Goal: Contribute content: Add original content to the website for others to see

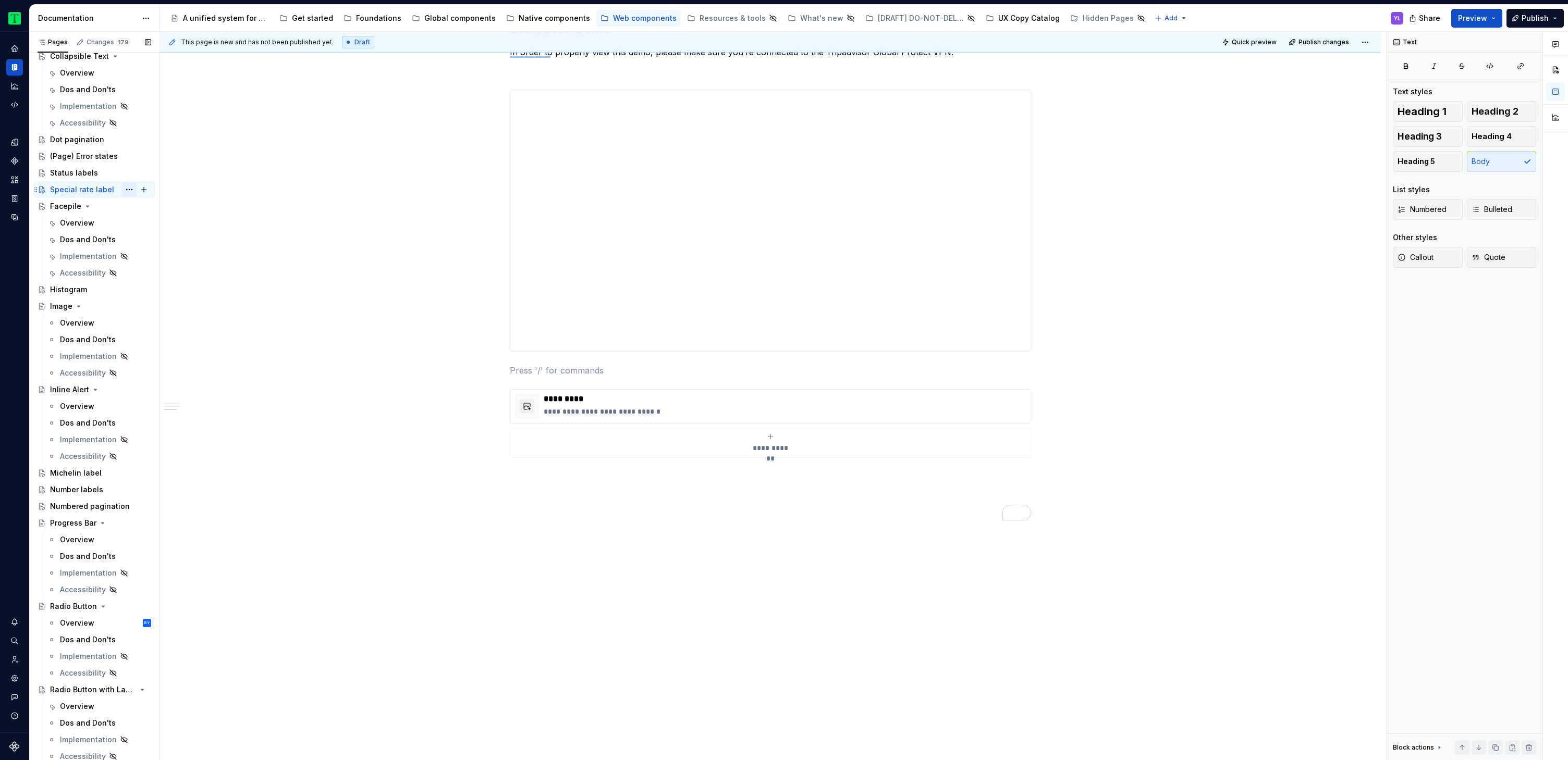
click at [123, 188] on button "Page tree" at bounding box center [129, 190] width 15 height 15
click at [183, 226] on div "Duplicate page" at bounding box center [187, 224] width 103 height 11
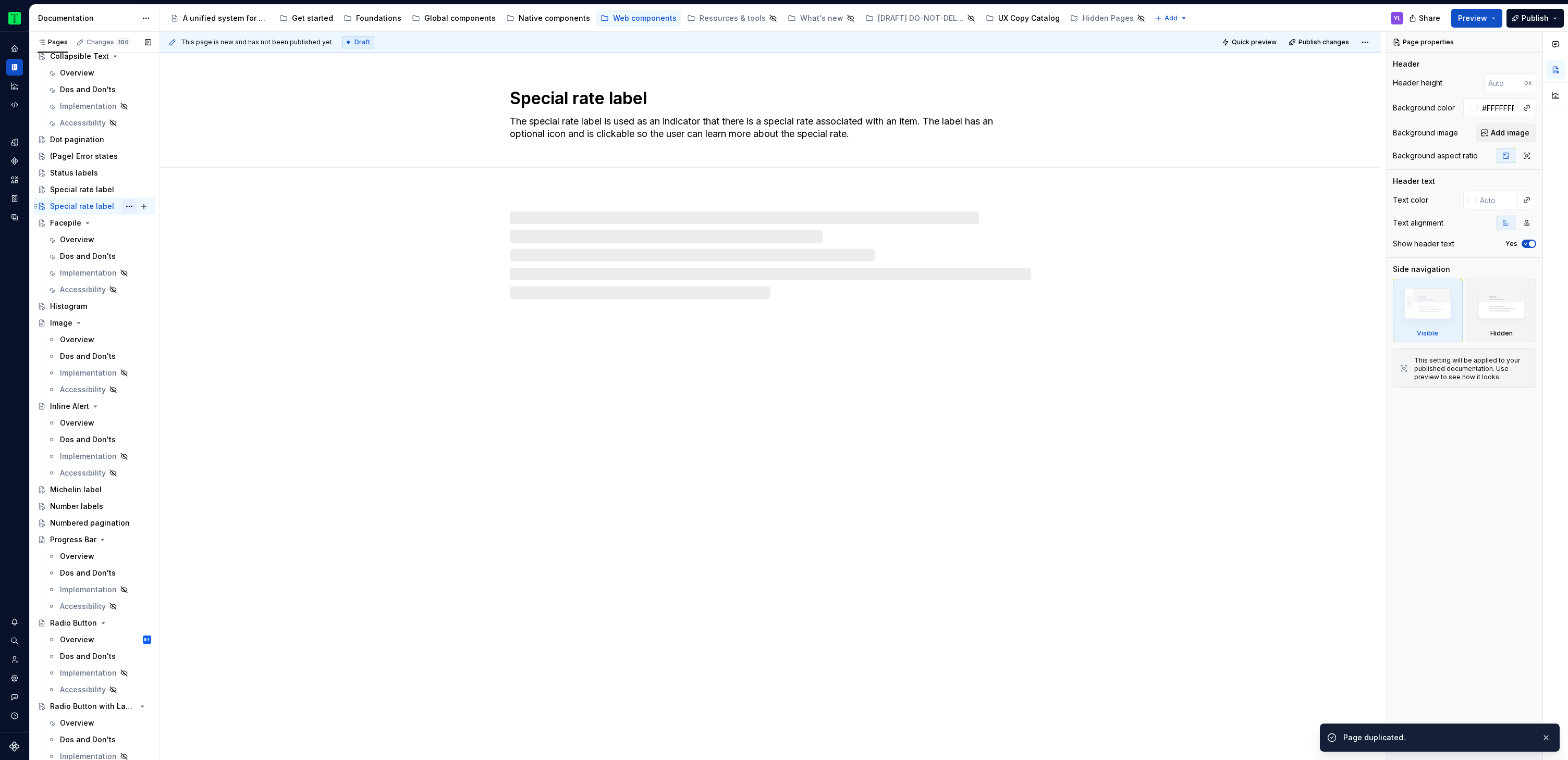
click at [123, 205] on button "Page tree" at bounding box center [129, 207] width 15 height 15
click at [153, 224] on div "Rename page" at bounding box center [187, 224] width 103 height 11
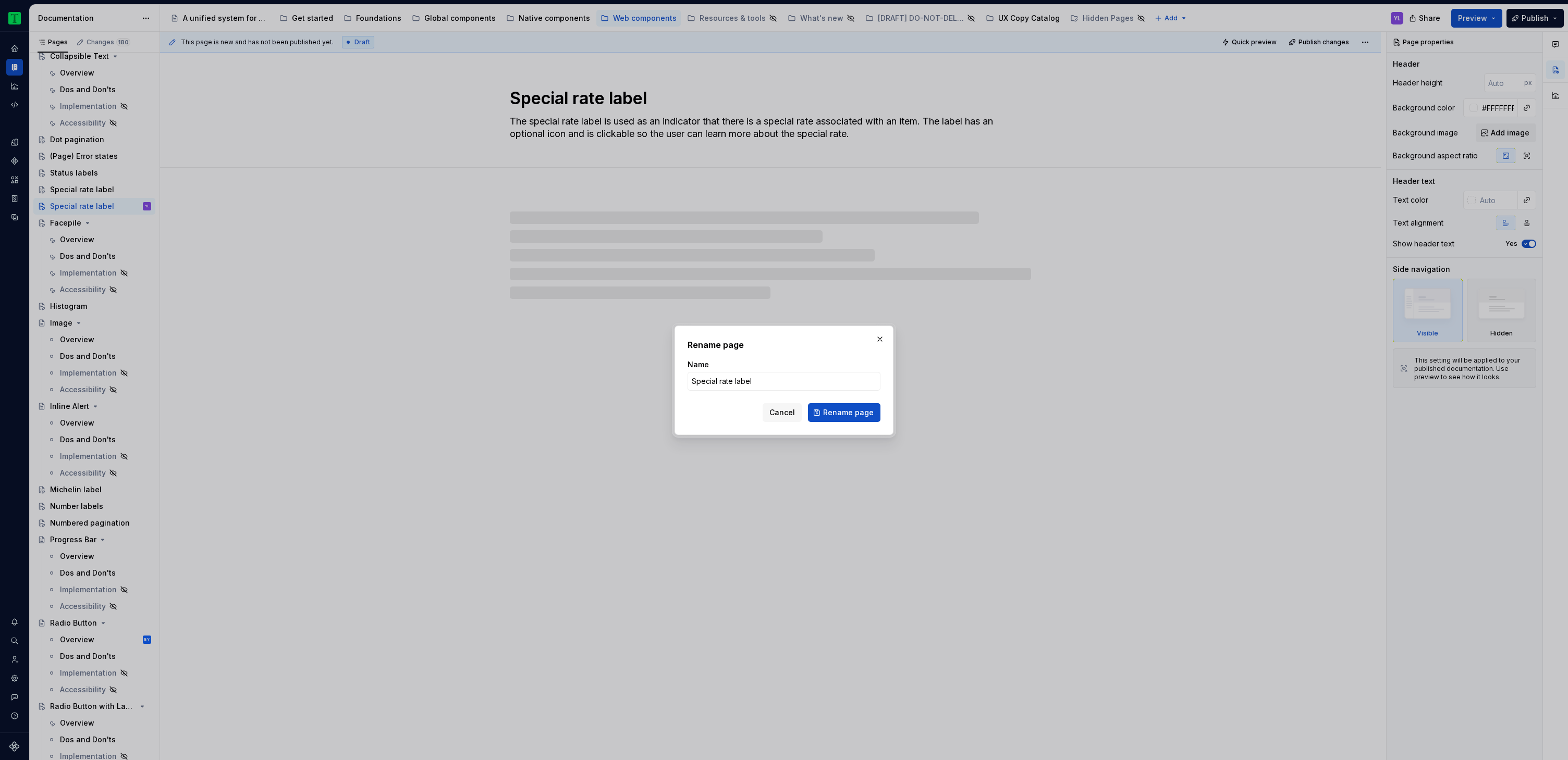
type textarea "*"
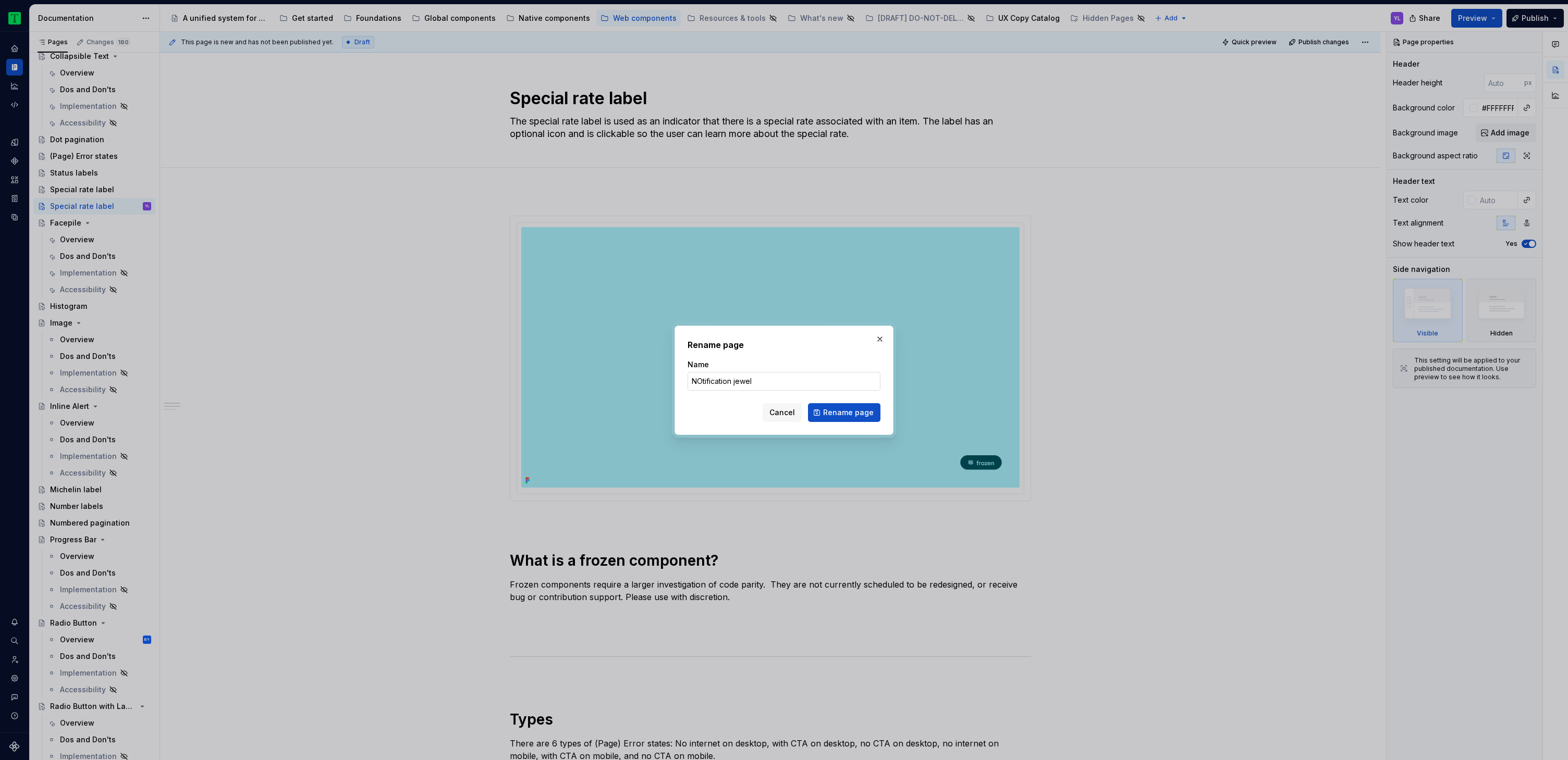
click at [714, 382] on input "NOtification jewel" at bounding box center [784, 381] width 193 height 19
click at [777, 382] on input "Notification jewel" at bounding box center [784, 381] width 193 height 19
type input "Notification jewel"
click at [860, 412] on span "Rename page" at bounding box center [848, 412] width 51 height 11
type textarea "*"
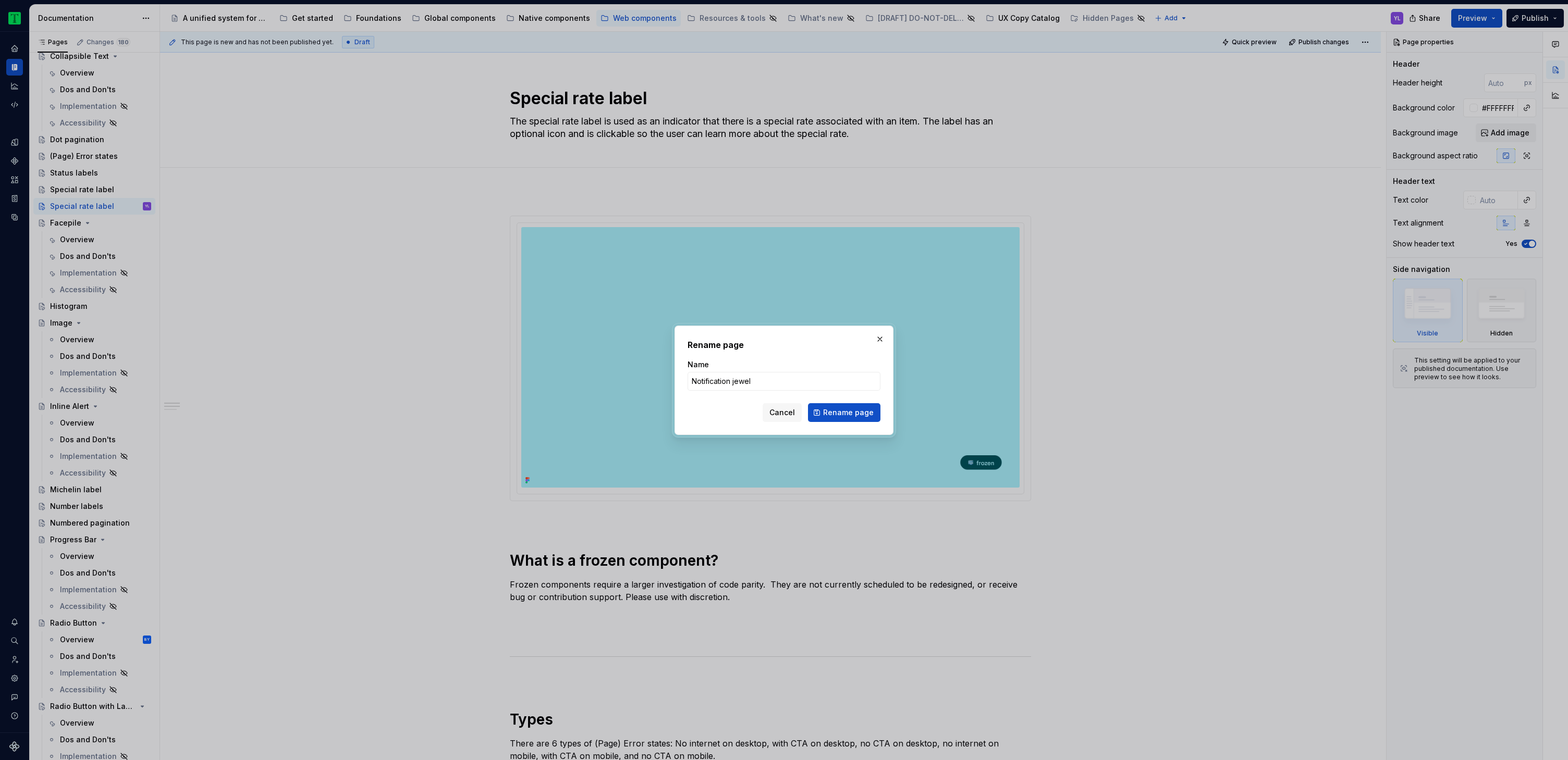
type textarea "Notification jewel"
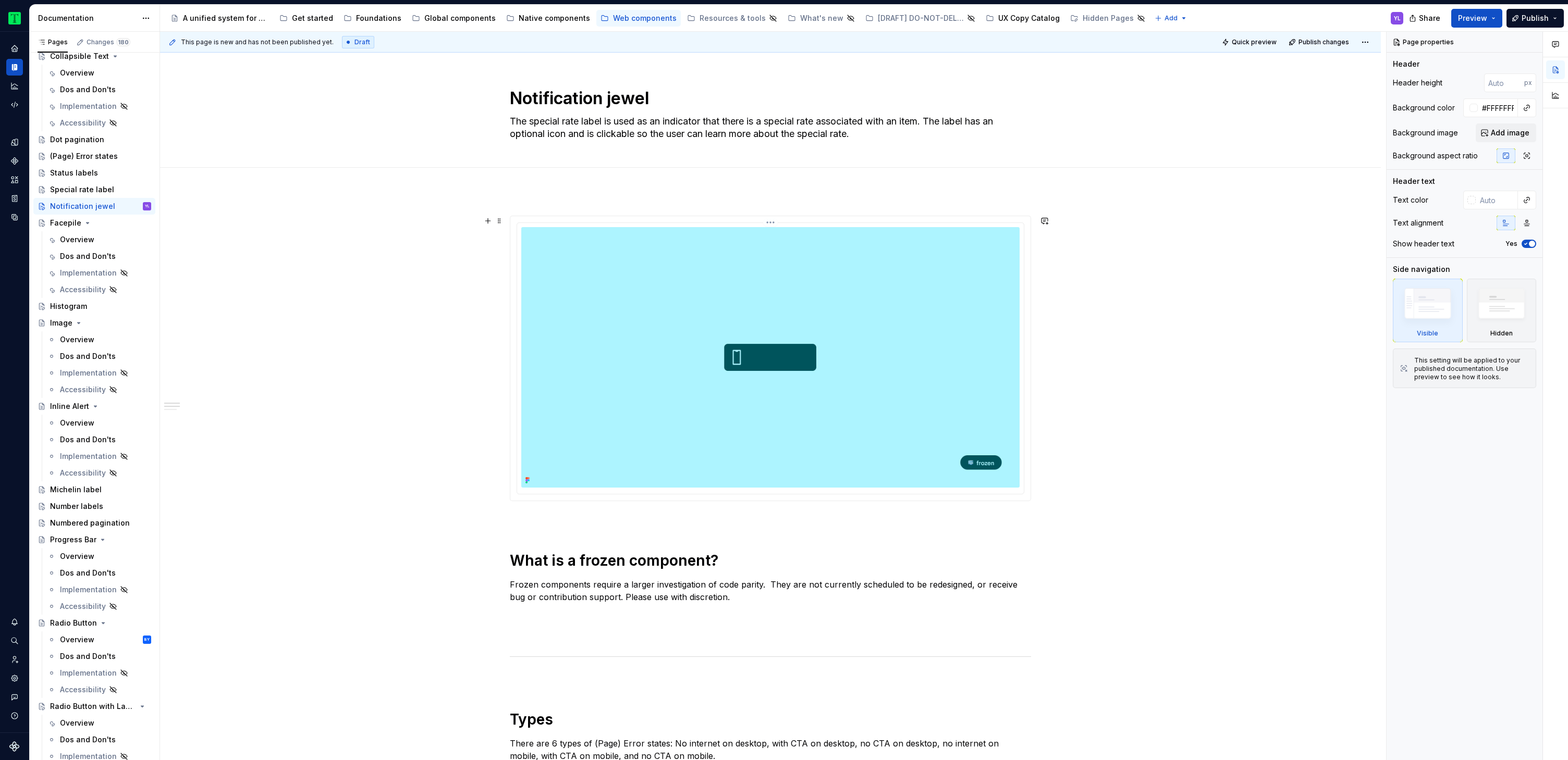
click at [939, 296] on img at bounding box center [770, 358] width 498 height 261
click at [969, 292] on img at bounding box center [770, 358] width 498 height 261
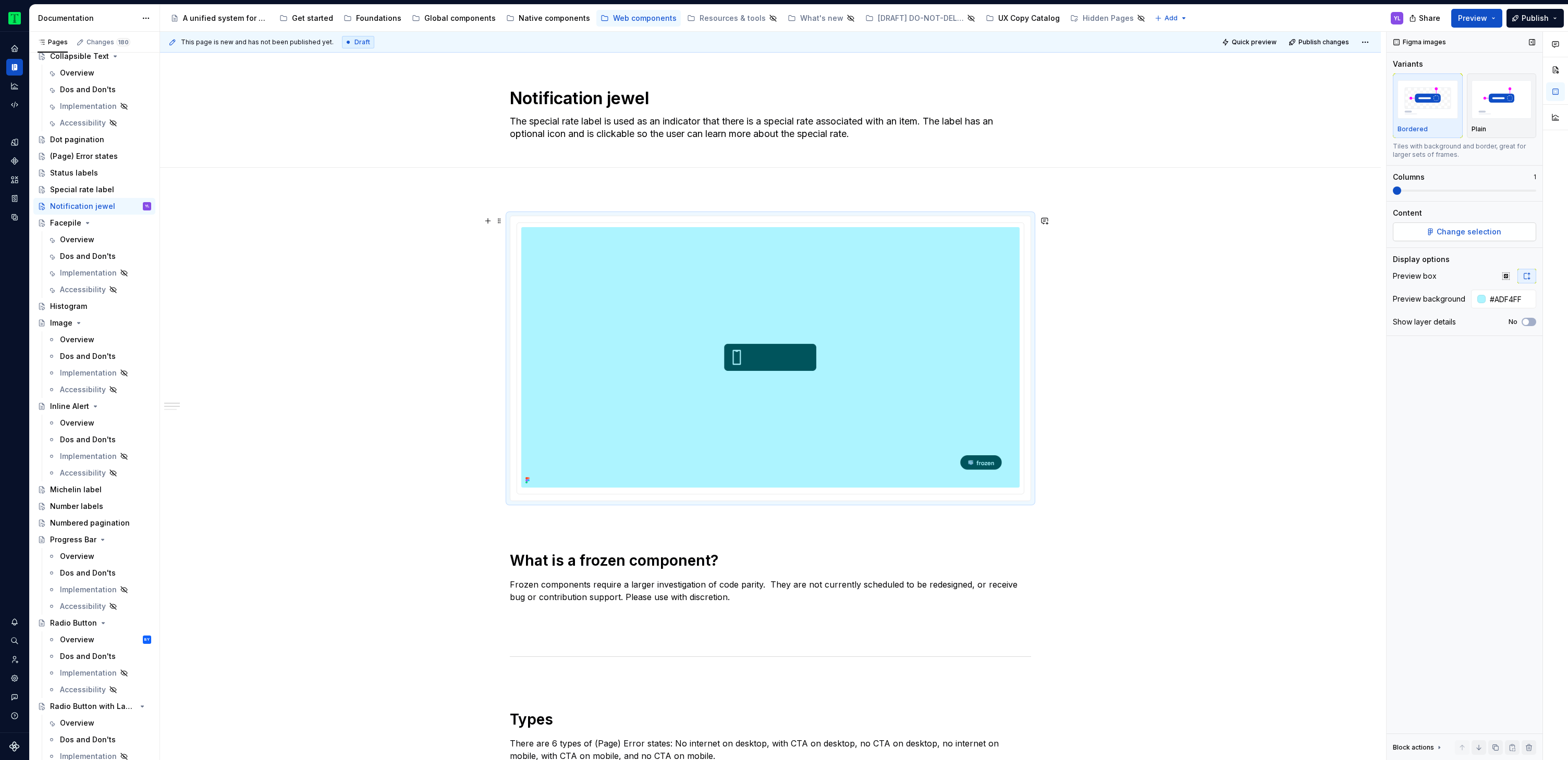
click at [1478, 239] on button "Change selection" at bounding box center [1465, 232] width 143 height 19
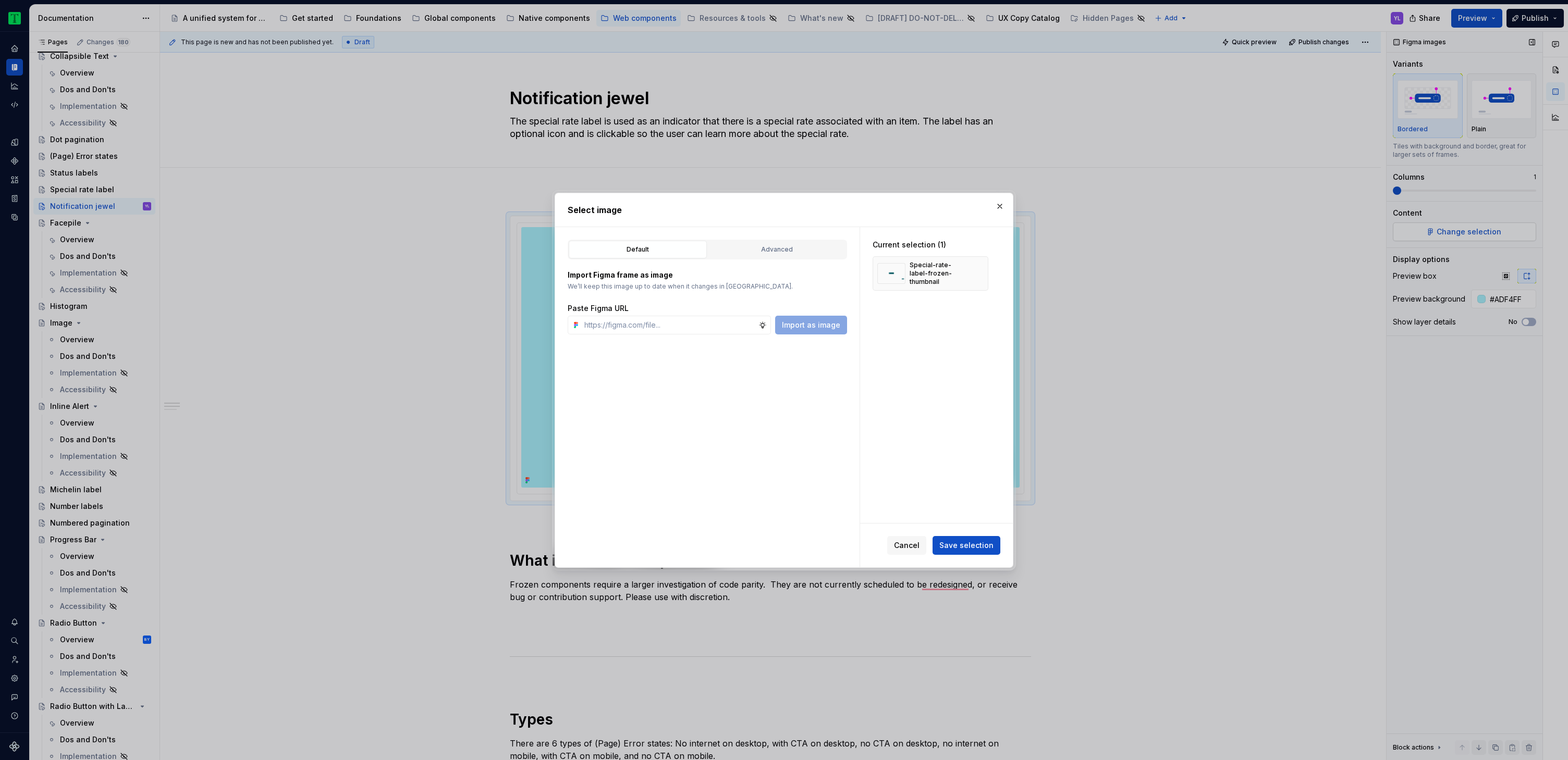
type textarea "*"
click at [728, 318] on input "text" at bounding box center [669, 325] width 178 height 19
type input "z"
click at [725, 324] on input "z" at bounding box center [669, 325] width 178 height 19
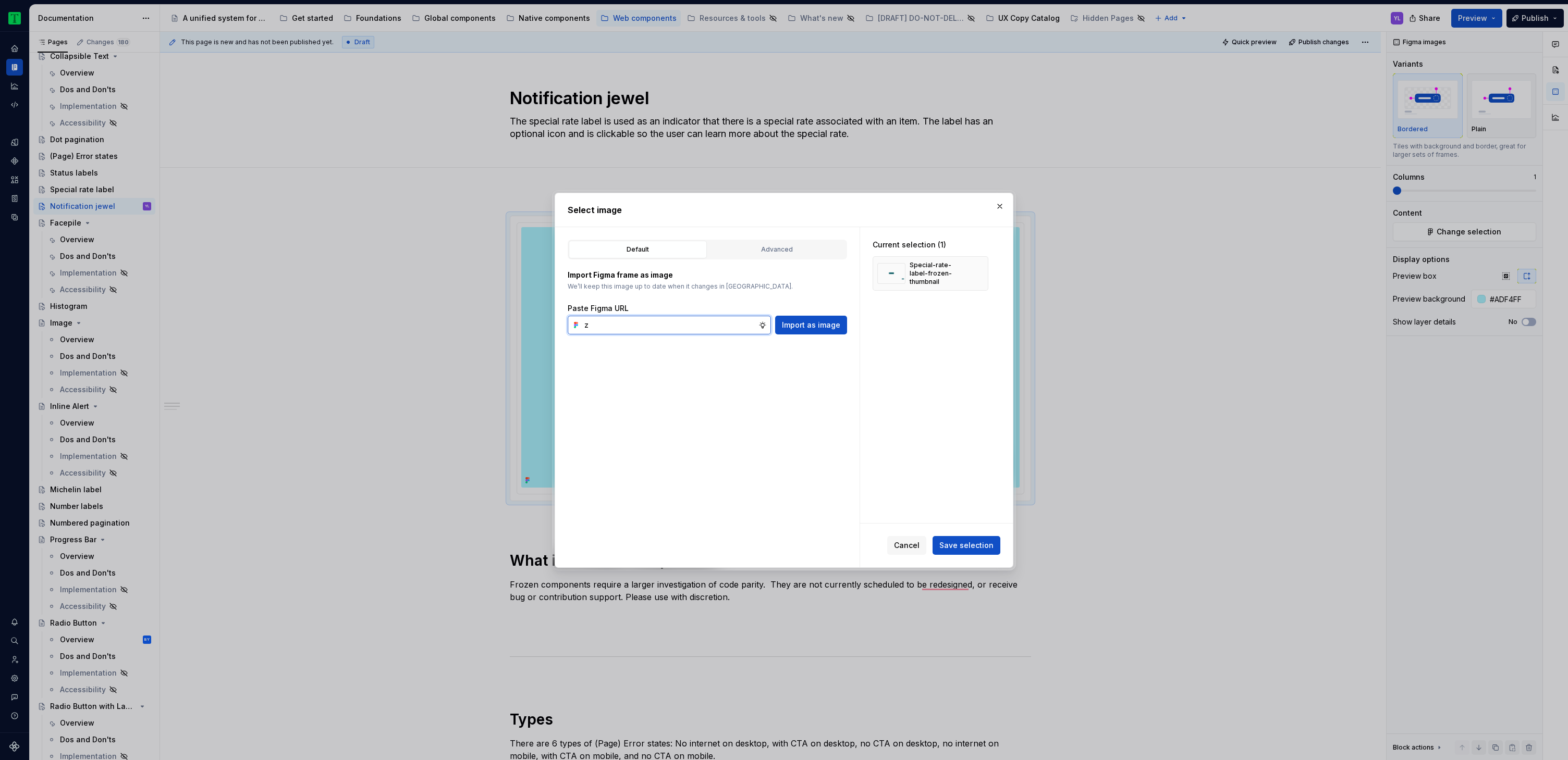
click at [725, 324] on input "z" at bounding box center [669, 325] width 178 height 19
paste input "https://www.figma.com/design/Rk3eGC5124Z7punn8EFUkb/Atlas-Web-Documentation?nod…"
type input "https://www.figma.com/design/Rk3eGC5124Z7punn8EFUkb/Atlas-Web-Documentation?nod…"
click at [812, 328] on span "Import as image" at bounding box center [811, 325] width 58 height 11
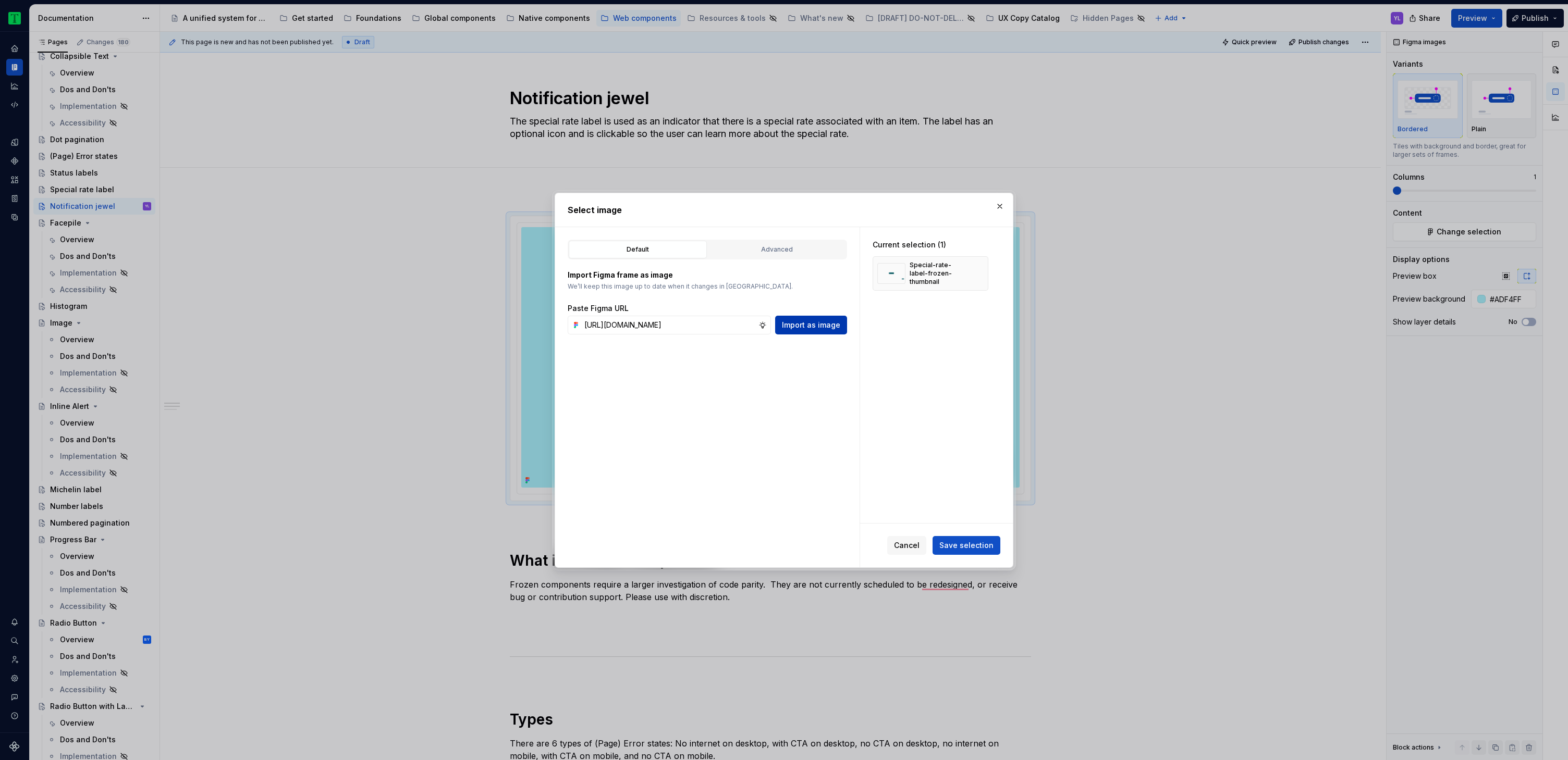
scroll to position [0, 0]
click at [977, 269] on button "button" at bounding box center [976, 274] width 15 height 15
click at [987, 550] on span "Save selection" at bounding box center [966, 545] width 54 height 11
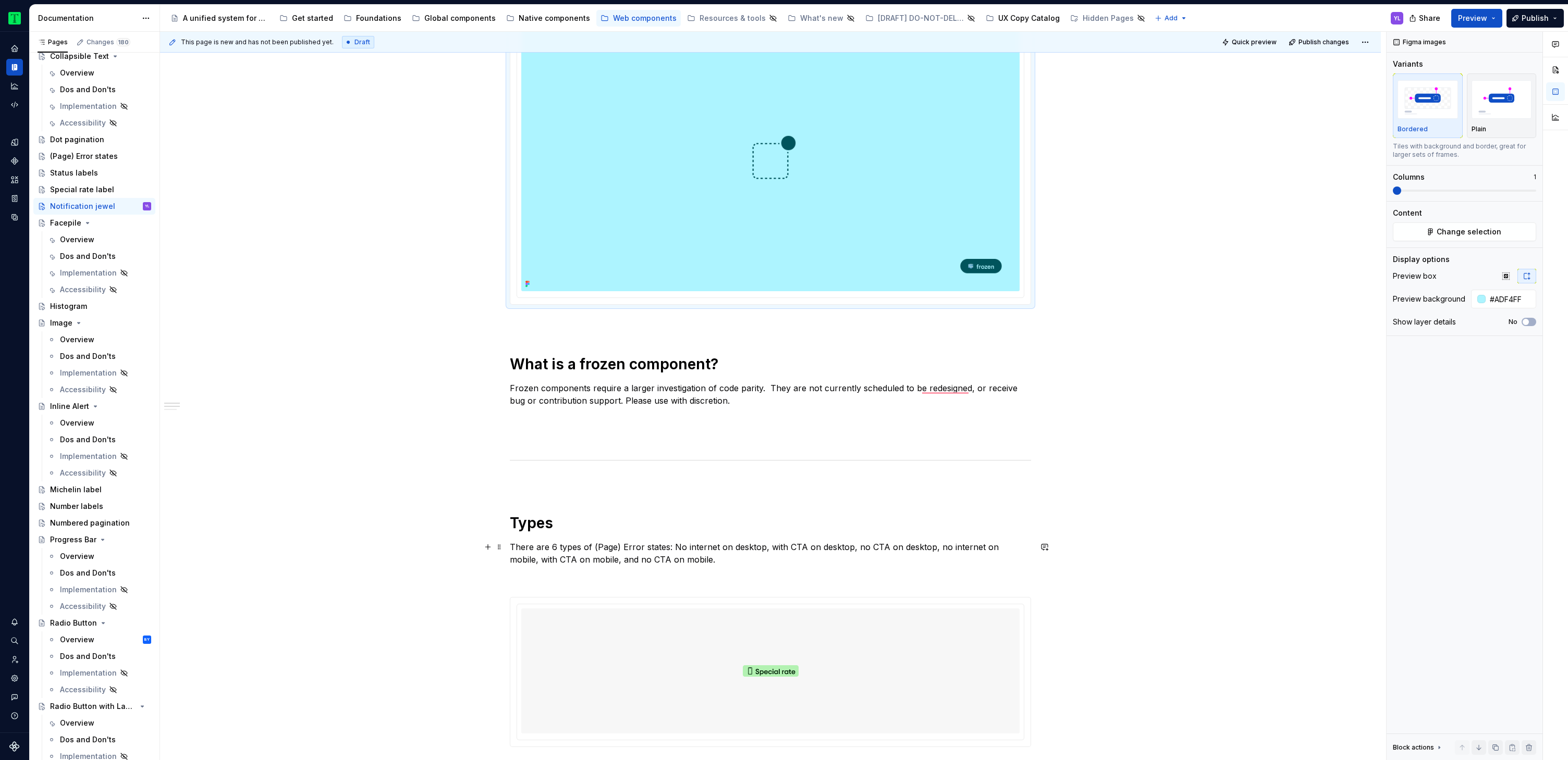
scroll to position [280, 0]
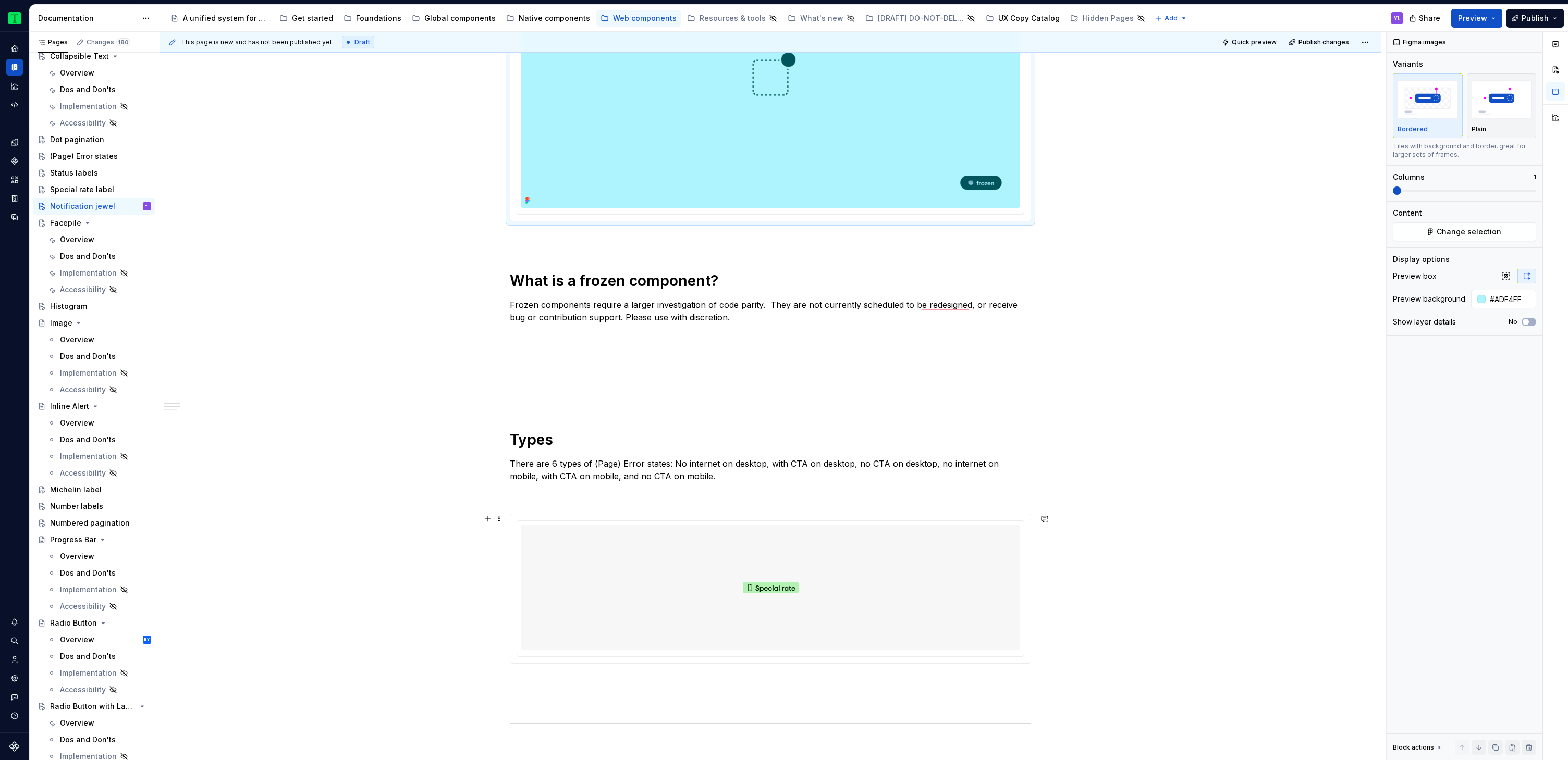
click at [959, 579] on div "To enrich screen reader interactions, please activate Accessibility in Grammarl…" at bounding box center [770, 588] width 498 height 125
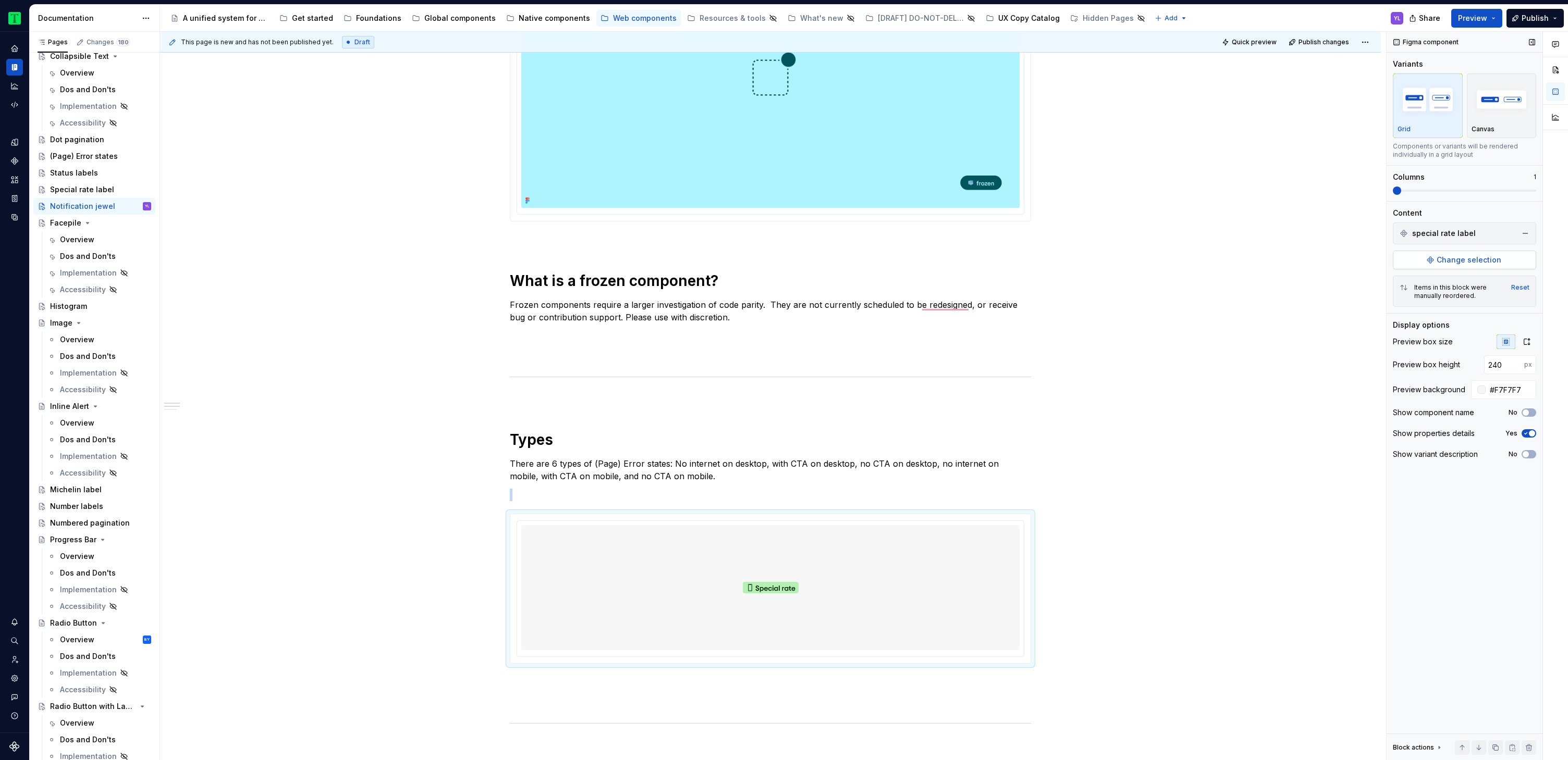
click at [1479, 262] on span "Change selection" at bounding box center [1469, 260] width 65 height 11
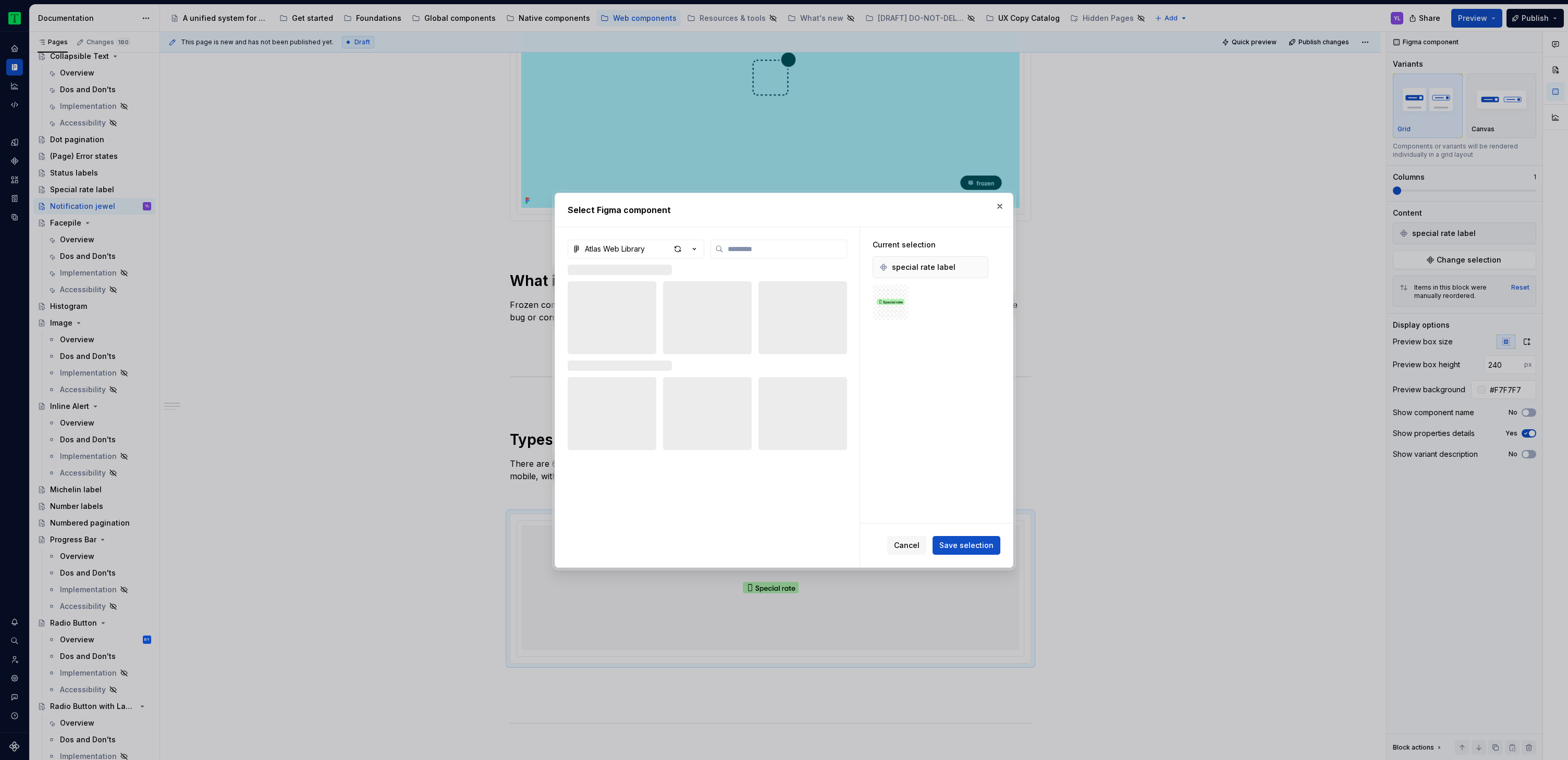
type textarea "*"
click at [789, 250] on input "search" at bounding box center [785, 249] width 123 height 11
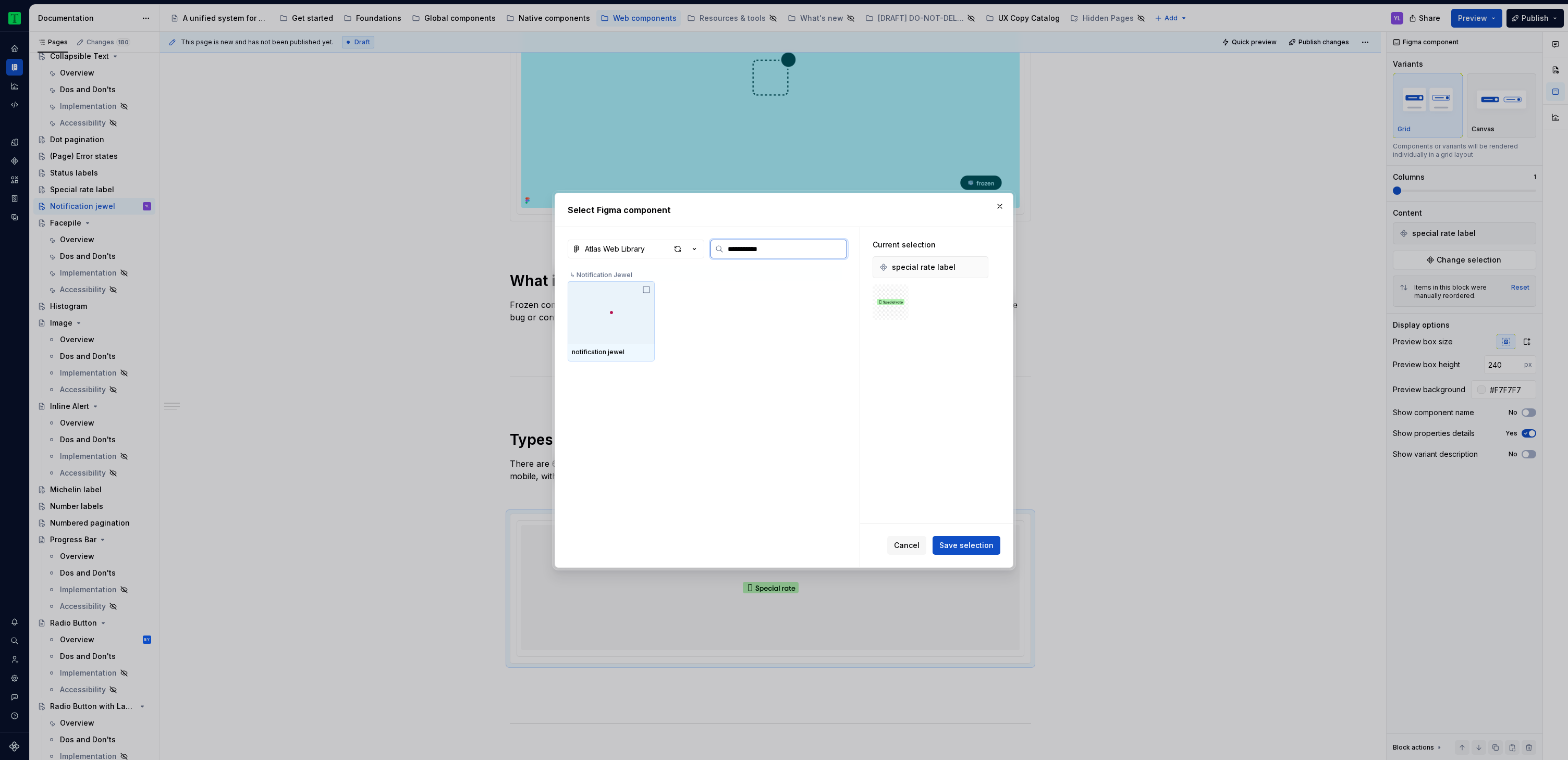
type input "**********"
click at [644, 292] on icon at bounding box center [646, 290] width 8 height 8
click at [977, 264] on button "button" at bounding box center [978, 268] width 15 height 15
click at [972, 543] on span "Save selection" at bounding box center [966, 545] width 54 height 11
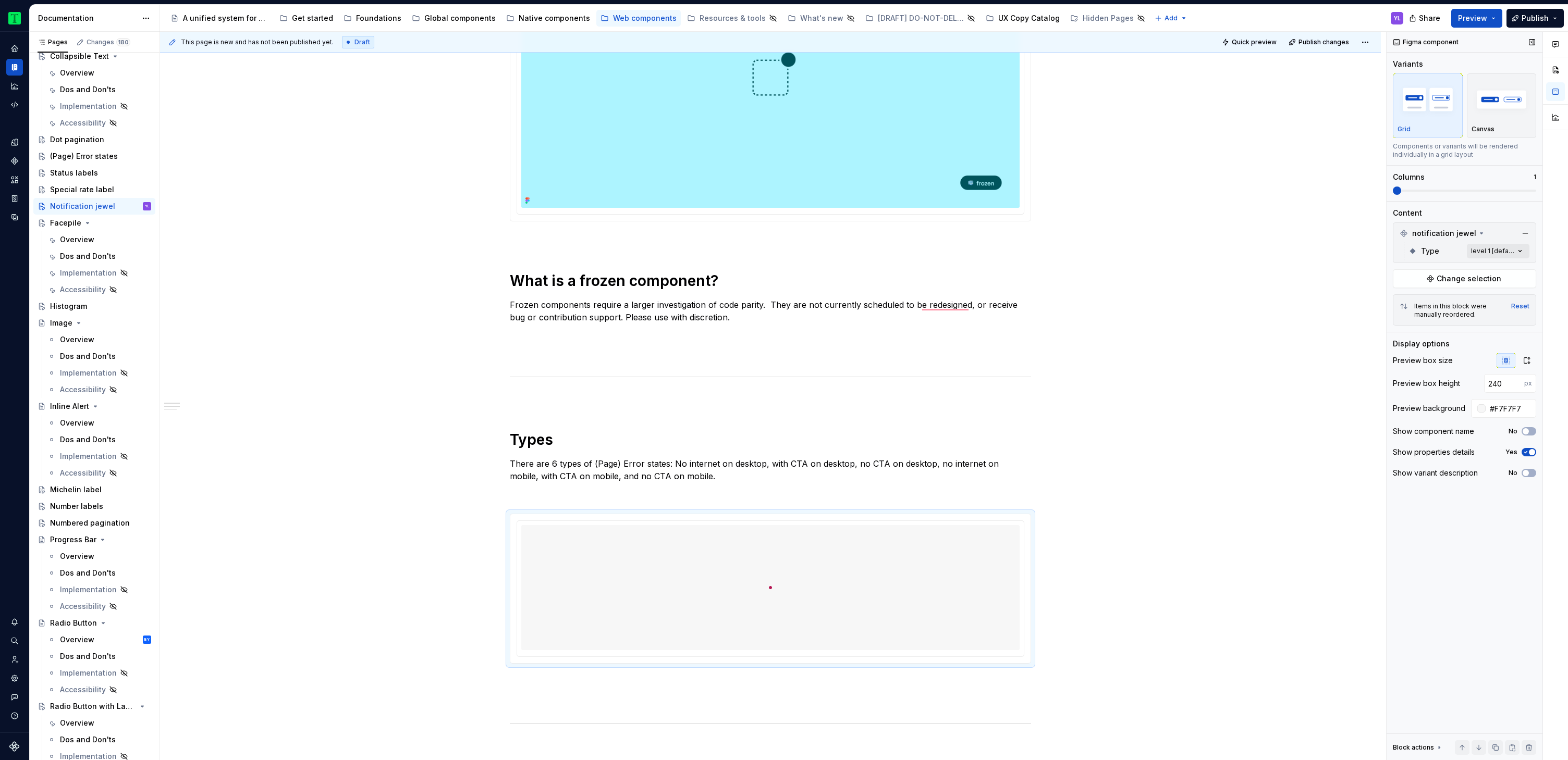
click at [1514, 249] on div "Comments Open comments No comments yet Select ‘Comment’ from the block context …" at bounding box center [1477, 396] width 182 height 729
click at [1515, 269] on icon "button" at bounding box center [1512, 270] width 8 height 7
click at [1489, 238] on div "Comments Open comments No comments yet Select ‘Comment’ from the block context …" at bounding box center [1477, 396] width 182 height 729
click at [1422, 190] on span at bounding box center [1465, 191] width 143 height 2
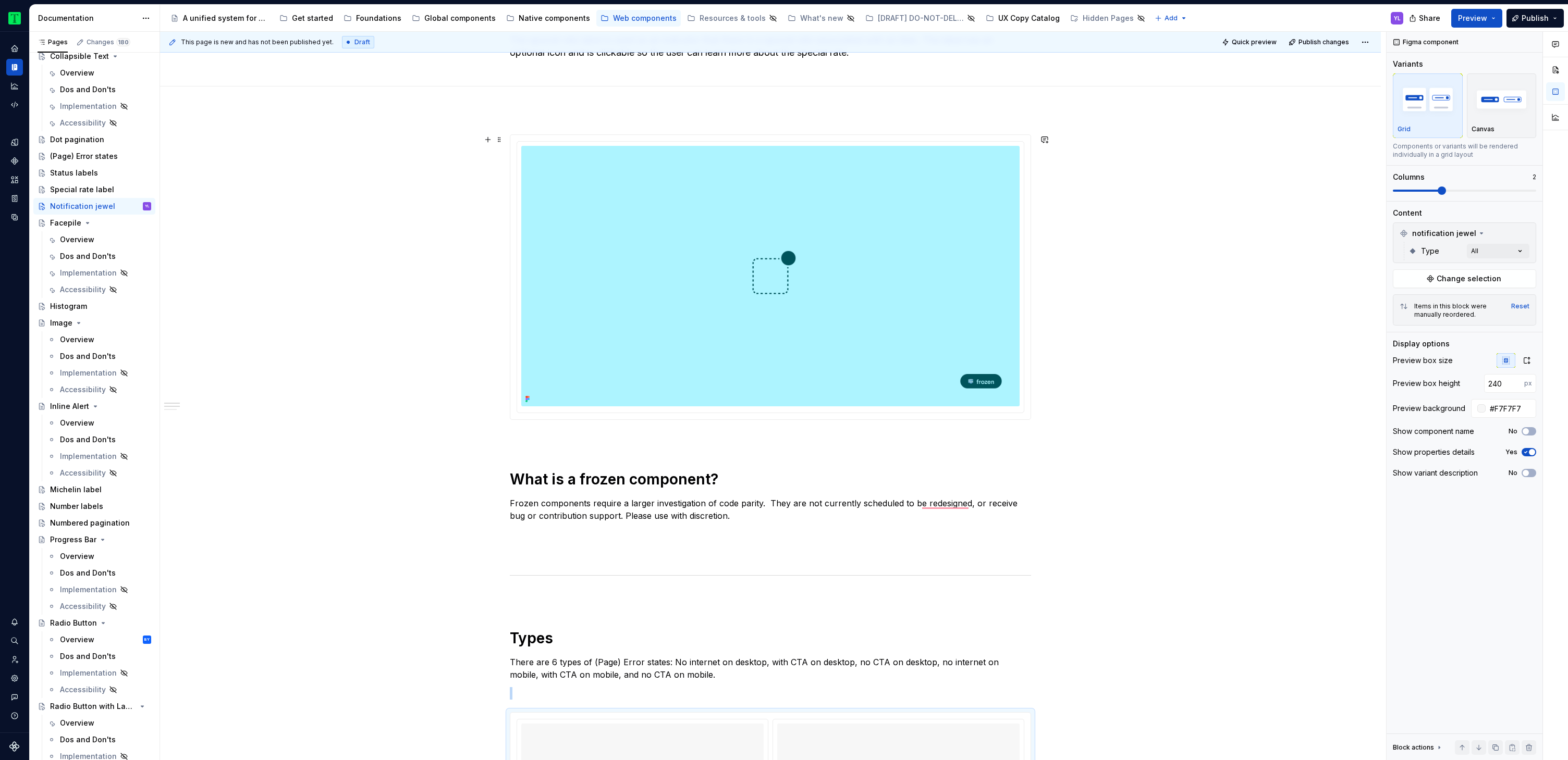
scroll to position [0, 0]
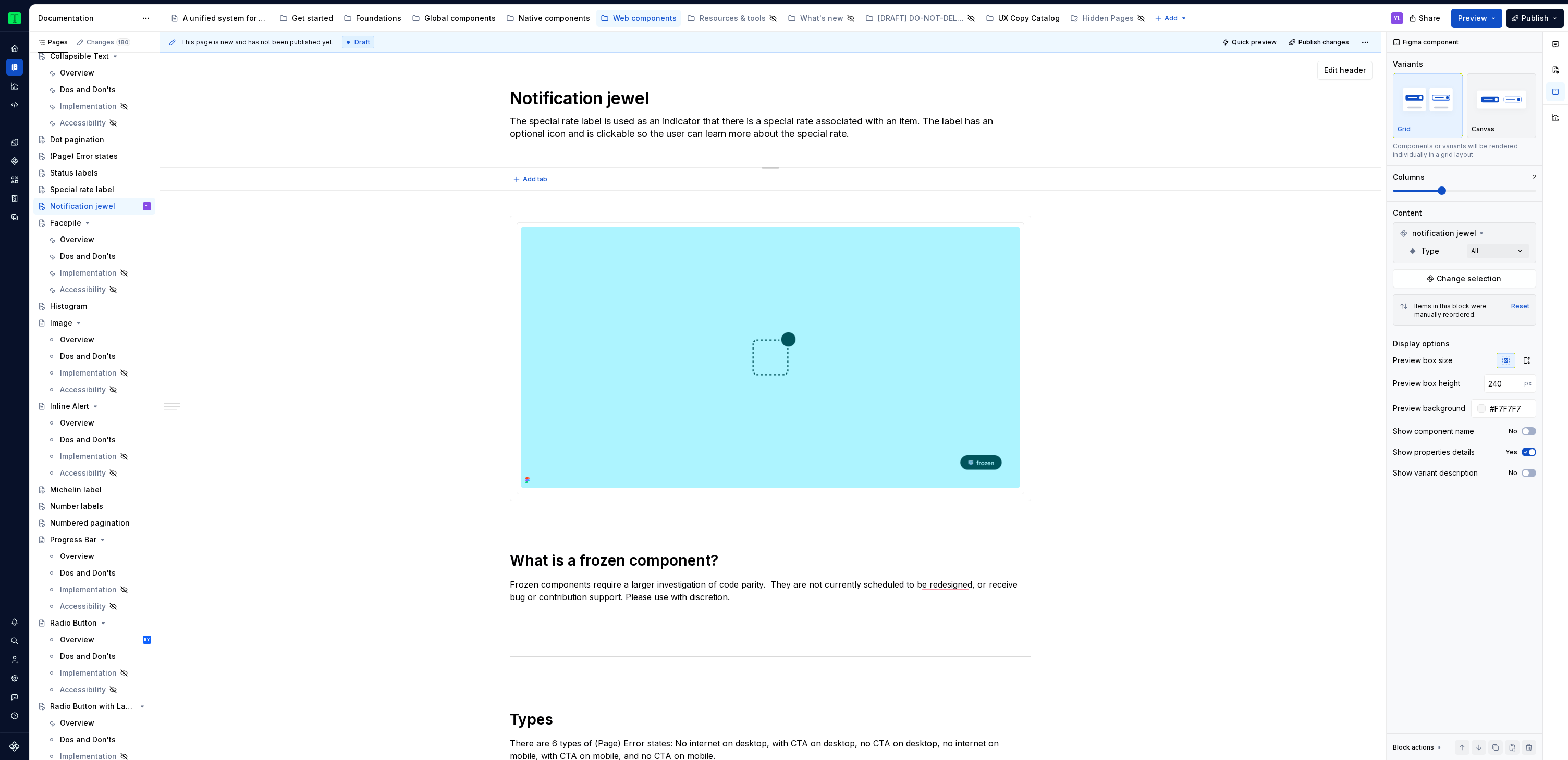
click at [699, 130] on textarea "The special rate label is used as an indicator that there is a special rate ass…" at bounding box center [768, 128] width 521 height 29
click at [1130, 118] on div "Notification jewel The special rate label is used as an indicator that there is…" at bounding box center [770, 110] width 1137 height 115
click at [929, 124] on textarea "The special rate label is used as an indicator that there is a special rate ass…" at bounding box center [768, 128] width 521 height 29
click at [1129, 112] on div "Notification jewel The special rate label is used as an indicator that there is…" at bounding box center [770, 110] width 1137 height 115
click at [843, 131] on textarea "The special rate label is used as an indicator that there is a special rate ass…" at bounding box center [768, 128] width 521 height 29
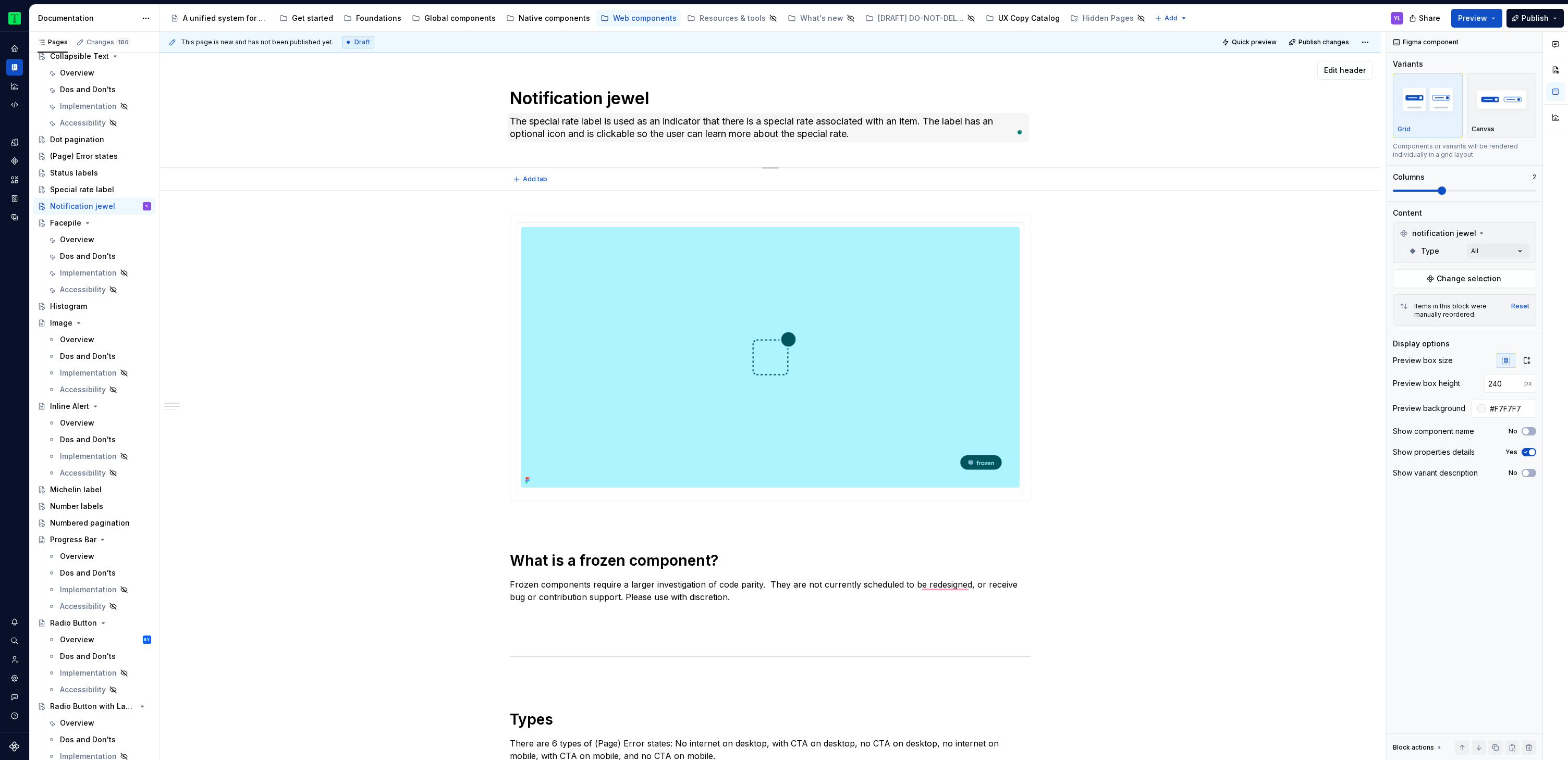
click at [1095, 115] on div "Notification jewel The special rate label is used as an indicator that there is…" at bounding box center [770, 110] width 1137 height 115
click at [844, 132] on textarea "The special rate label is used as an indicator that there is a special rate ass…" at bounding box center [768, 128] width 521 height 29
paste textarea "A Notification Jewel or Notification Badge, is a small piece of UI that alerts …"
type textarea "*"
type textarea "A Notification Jewel or Notification Badge, is a small piece of UI that alerts …"
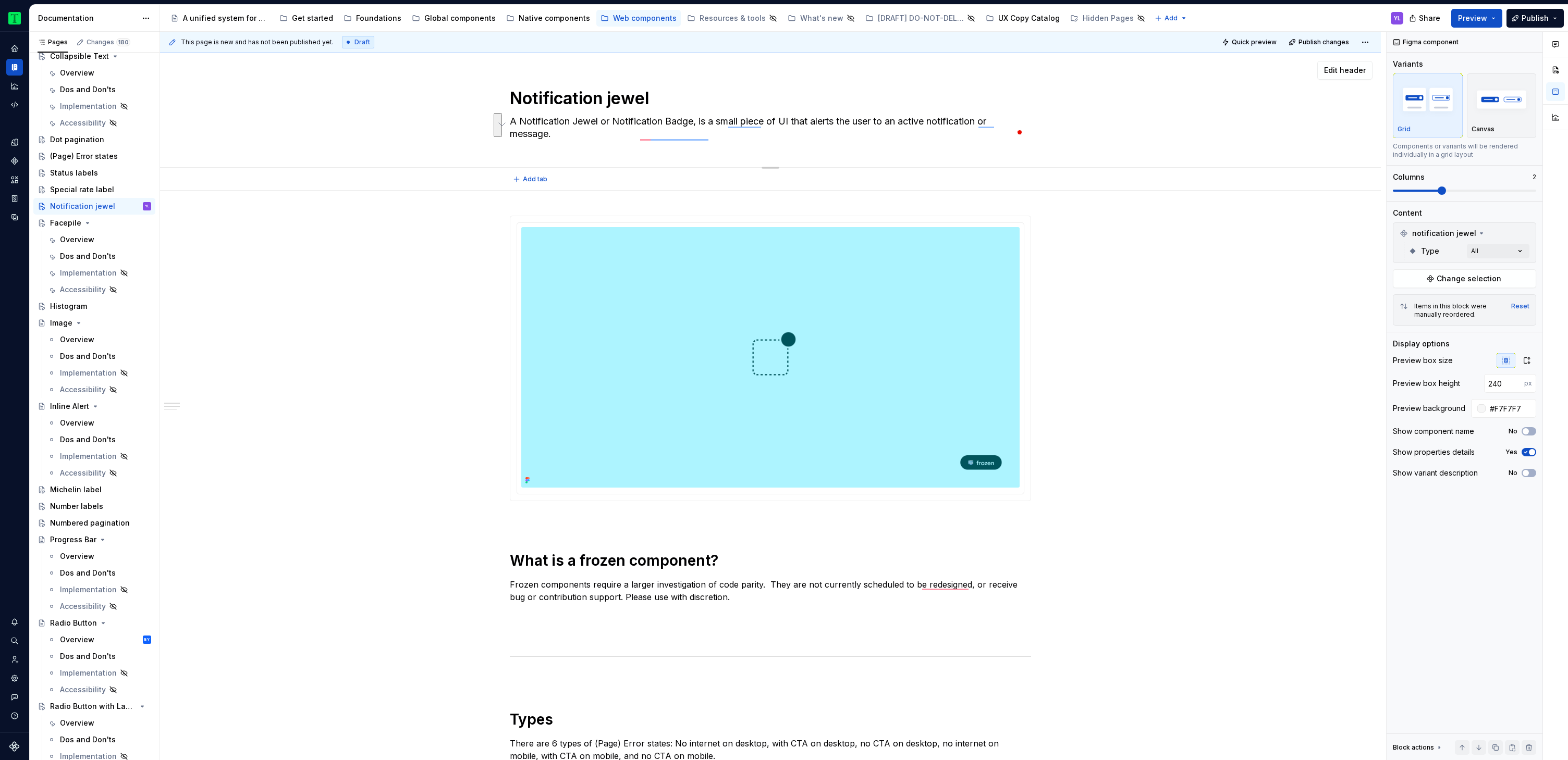
type textarea "*"
type textarea "A Notification Jewel or Notification Badge, is a small piece of UI that alerts …"
click at [1117, 115] on div "Notification jewel A Notification Jewel or Notification Badge, is a small piece…" at bounding box center [770, 110] width 1137 height 115
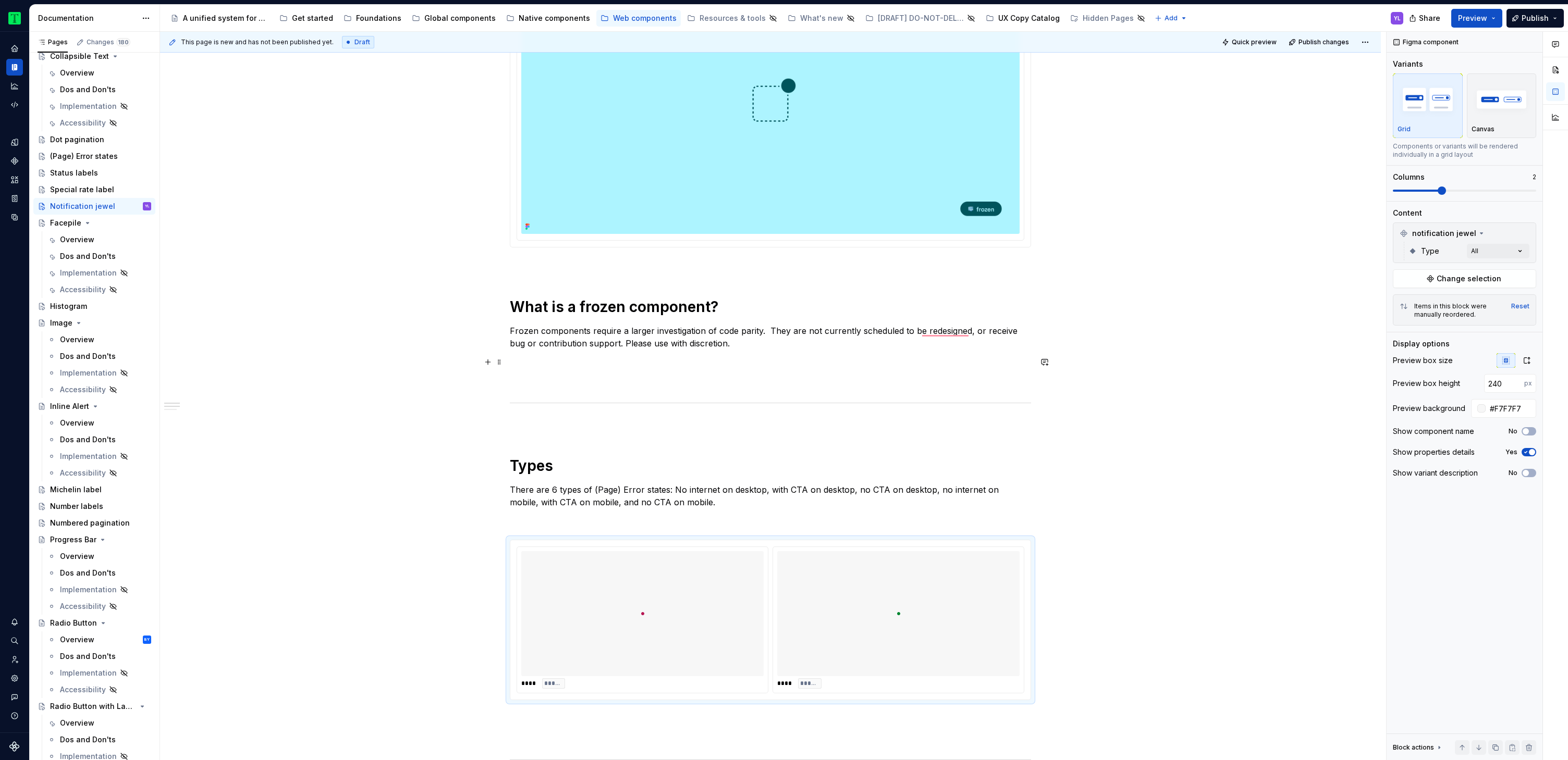
scroll to position [428, 0]
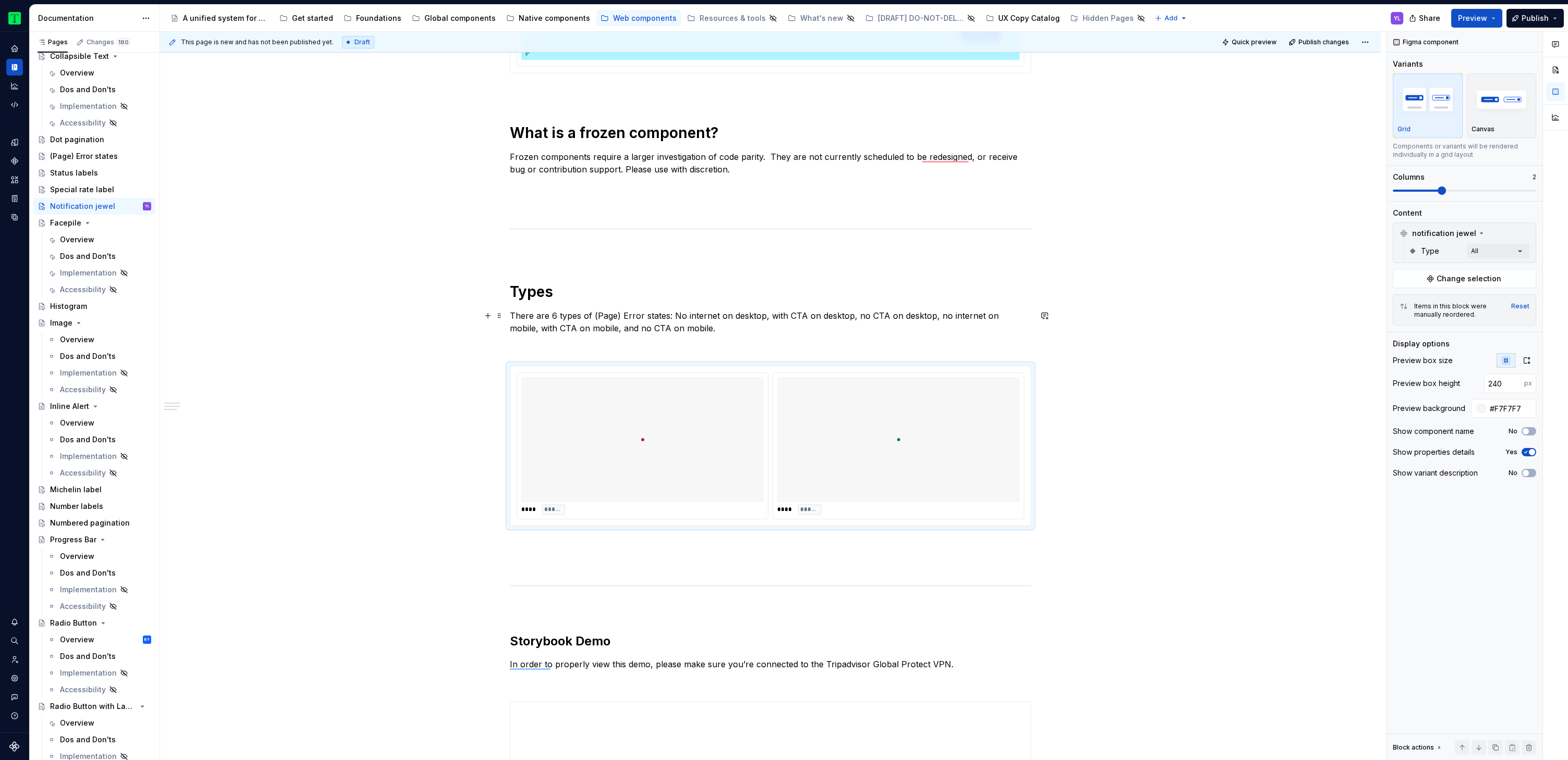
type textarea "*"
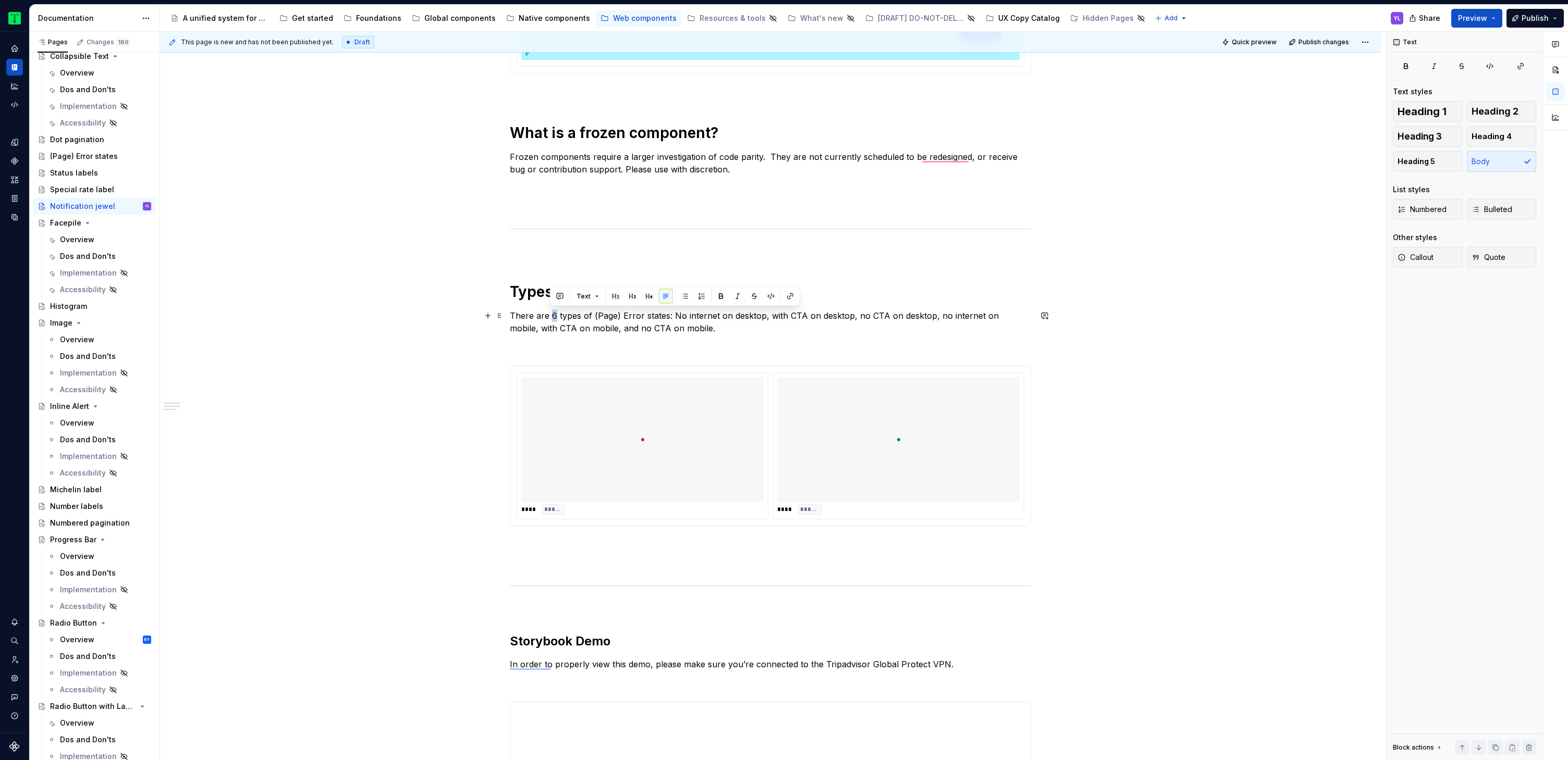
click at [553, 313] on p "There are 6 types of (Page) Error states: No internet on desktop, with CTA on d…" at bounding box center [770, 322] width 521 height 25
drag, startPoint x: 592, startPoint y: 316, endPoint x: 667, endPoint y: 311, distance: 75.2
click at [667, 311] on p "There are 2 types of (Page) Error states: No internet on desktop, with CTA on d…" at bounding box center [770, 322] width 521 height 25
drag, startPoint x: 670, startPoint y: 315, endPoint x: 676, endPoint y: 322, distance: 9.2
click at [676, 322] on p "There are 2 types of Notification jewels: No internet on desktop, with CTA on d…" at bounding box center [770, 322] width 521 height 25
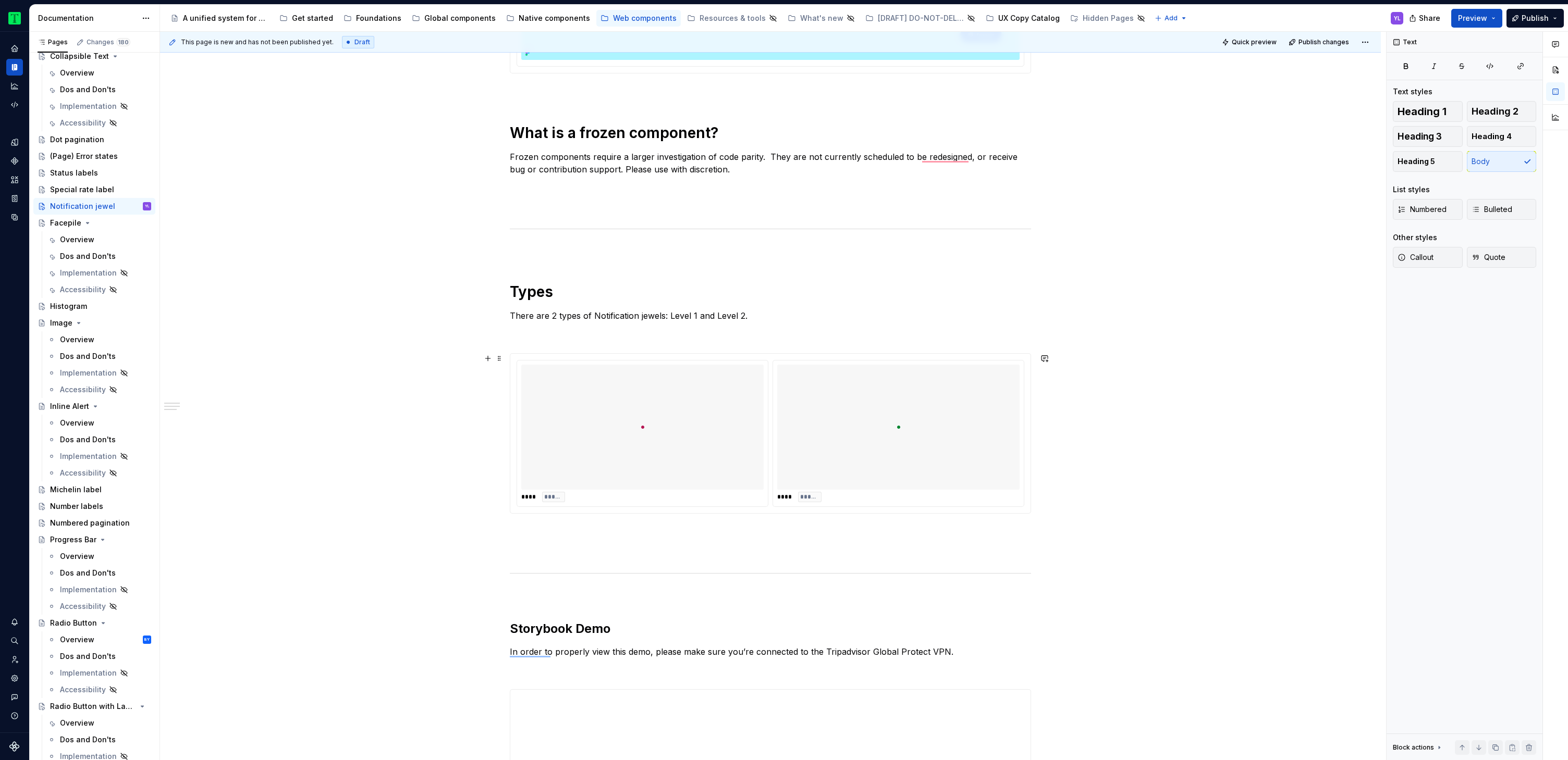
click at [1256, 447] on div "**********" at bounding box center [770, 562] width 1220 height 1598
click at [385, 365] on div "**********" at bounding box center [770, 562] width 1220 height 1598
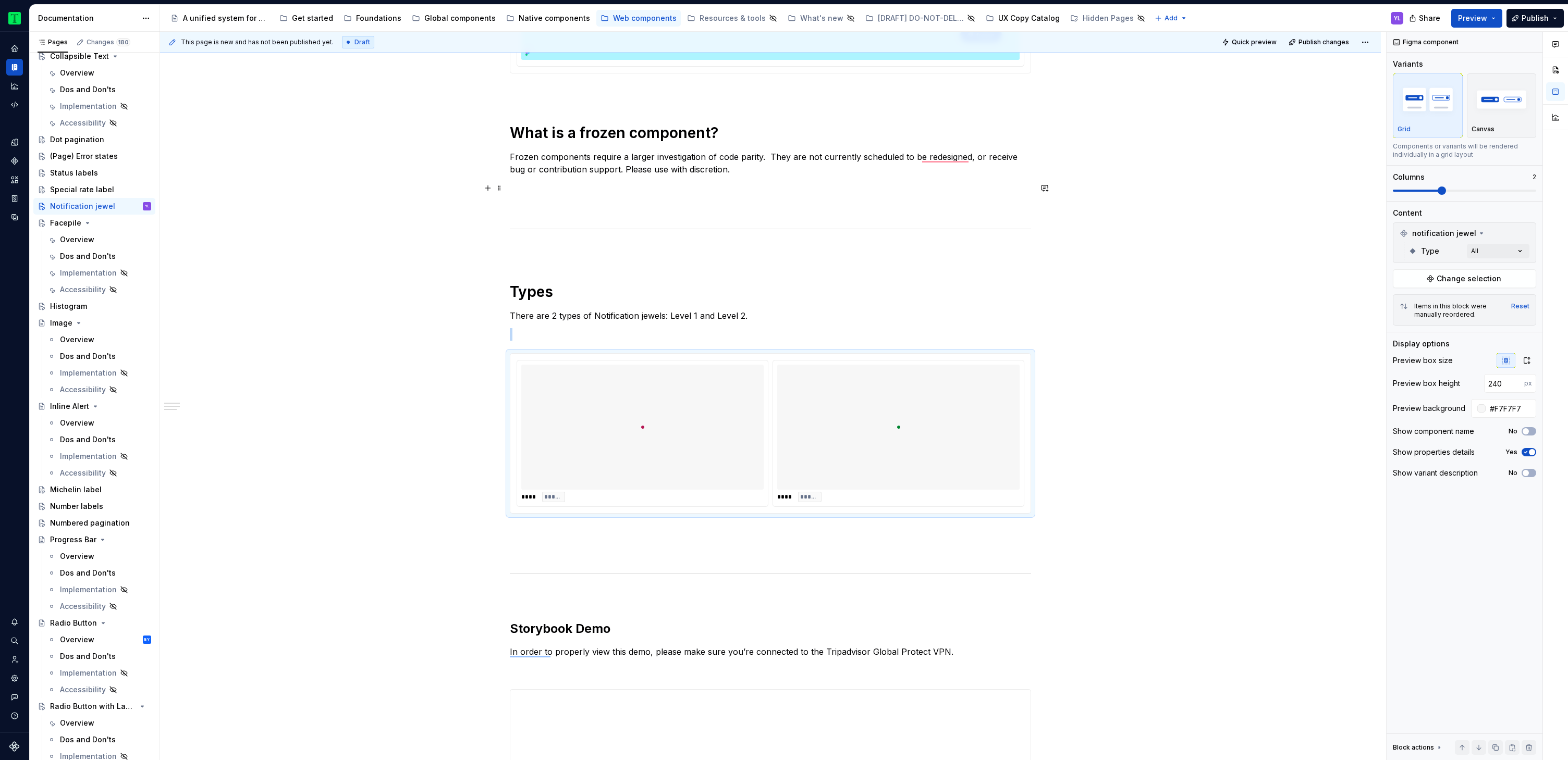
click at [1218, 183] on div "**********" at bounding box center [770, 562] width 1220 height 1598
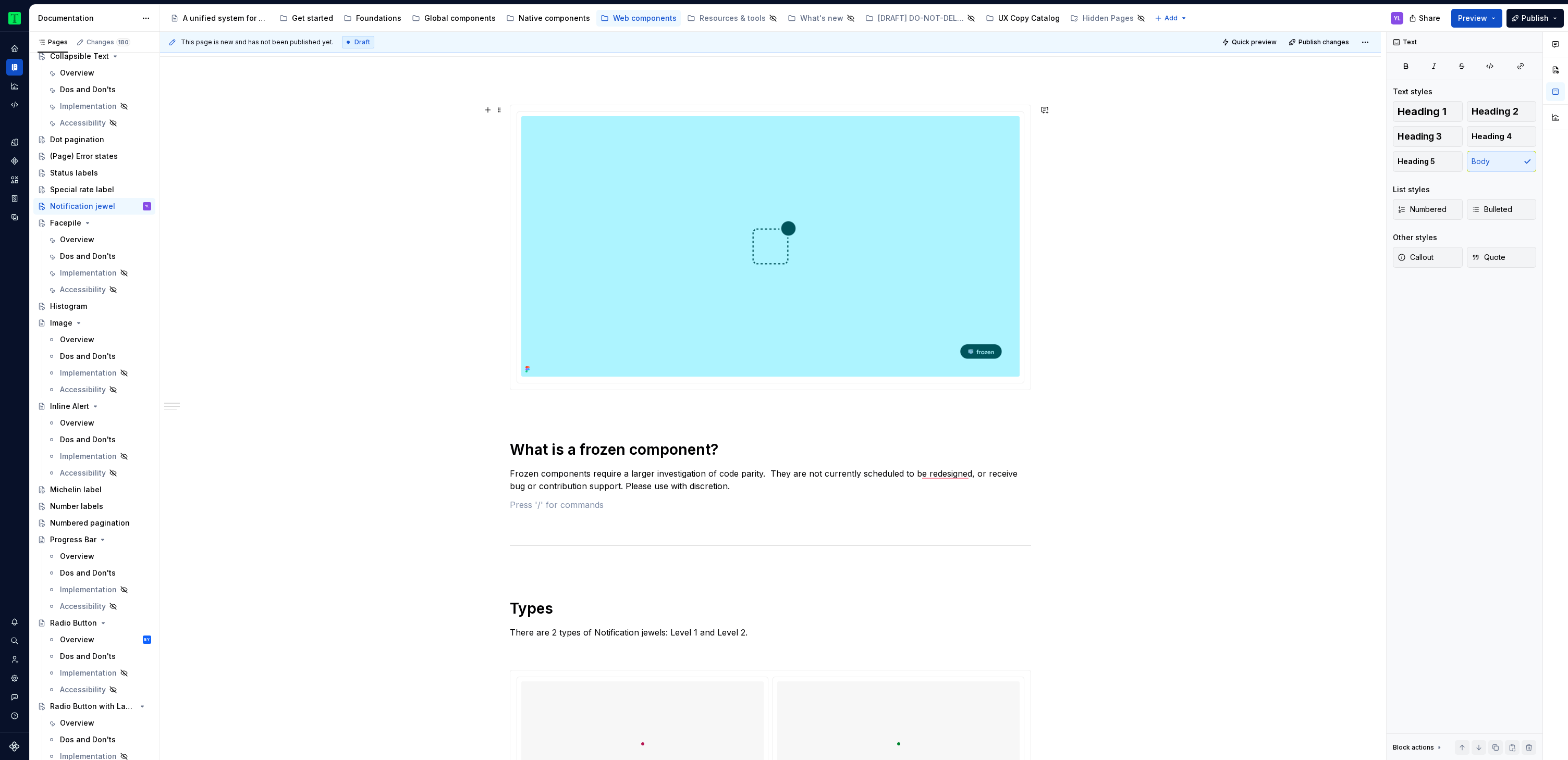
scroll to position [0, 0]
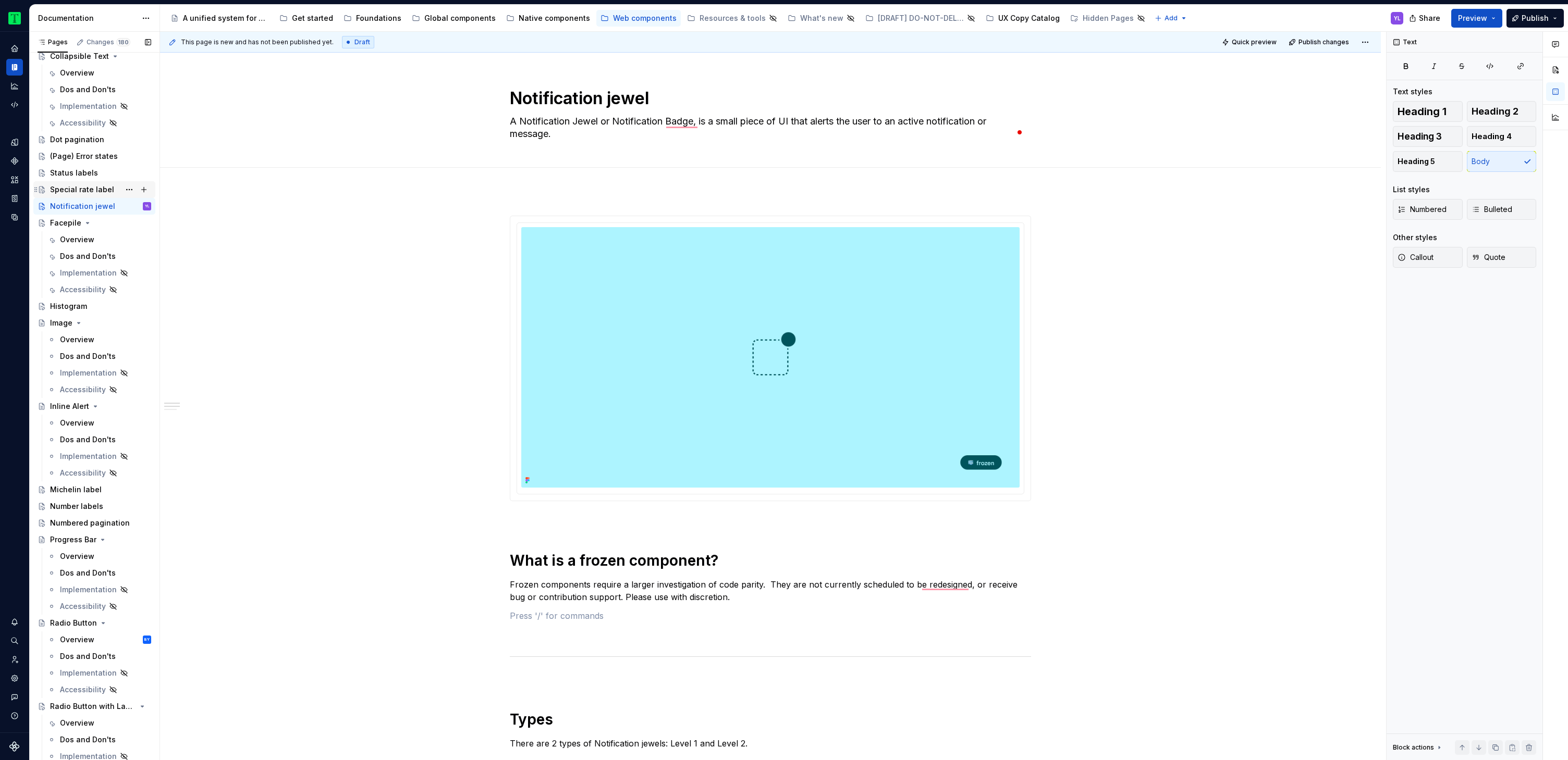
click at [79, 191] on div "Special rate label" at bounding box center [82, 189] width 64 height 11
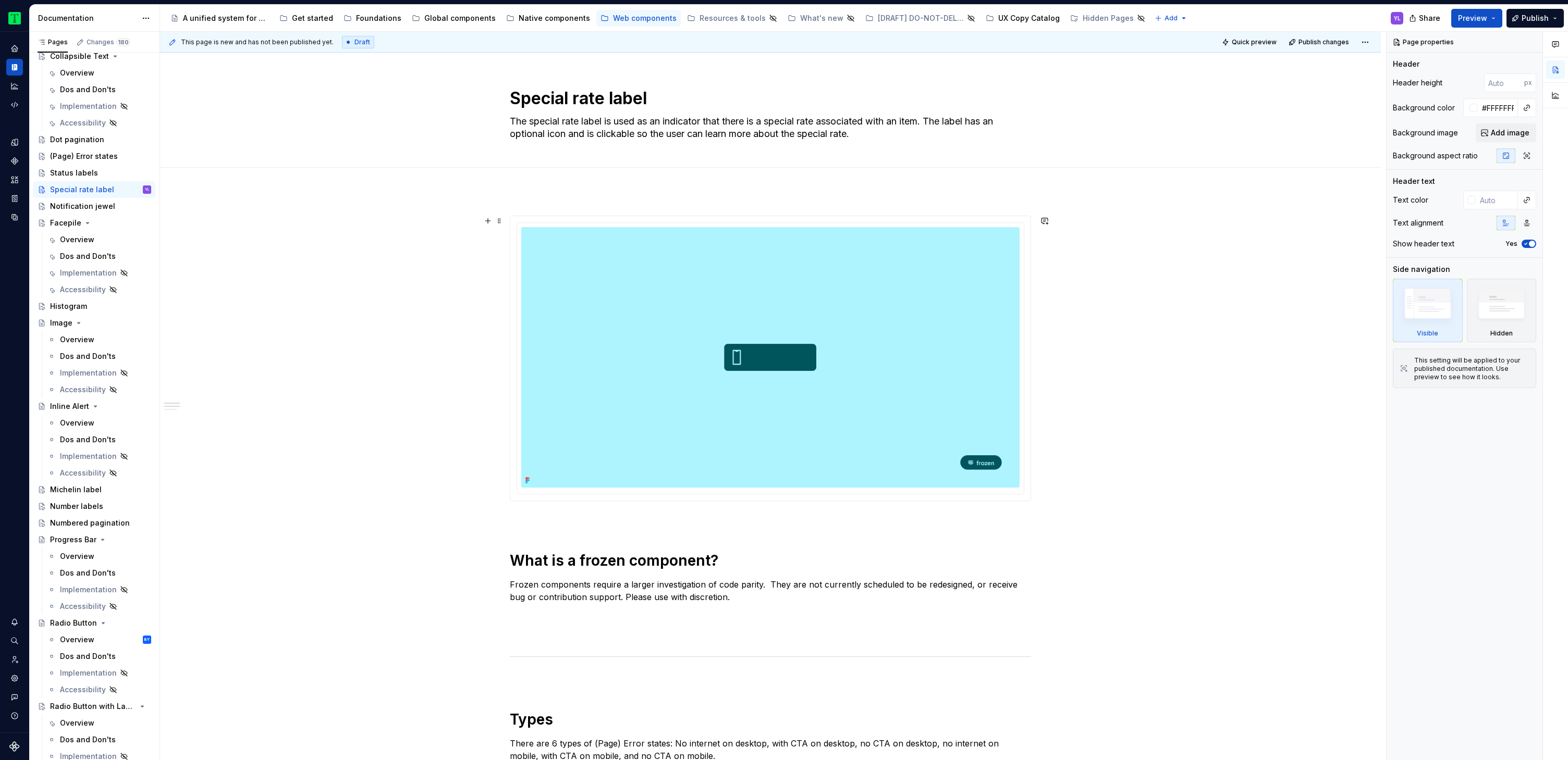
scroll to position [291, 0]
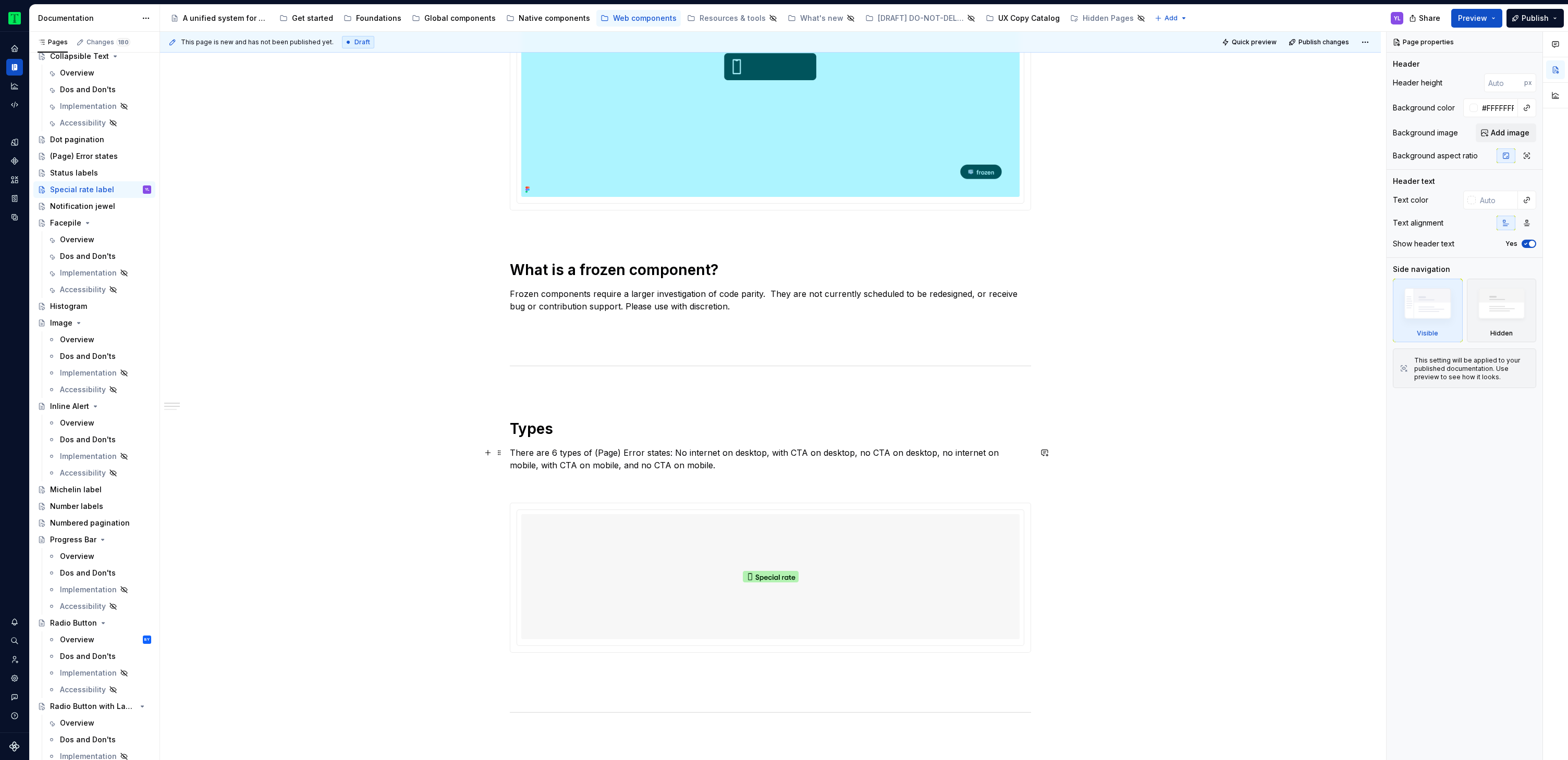
click at [554, 452] on p "There are 6 types of (Page) Error states: No internet on desktop, with CTA on d…" at bounding box center [770, 459] width 521 height 25
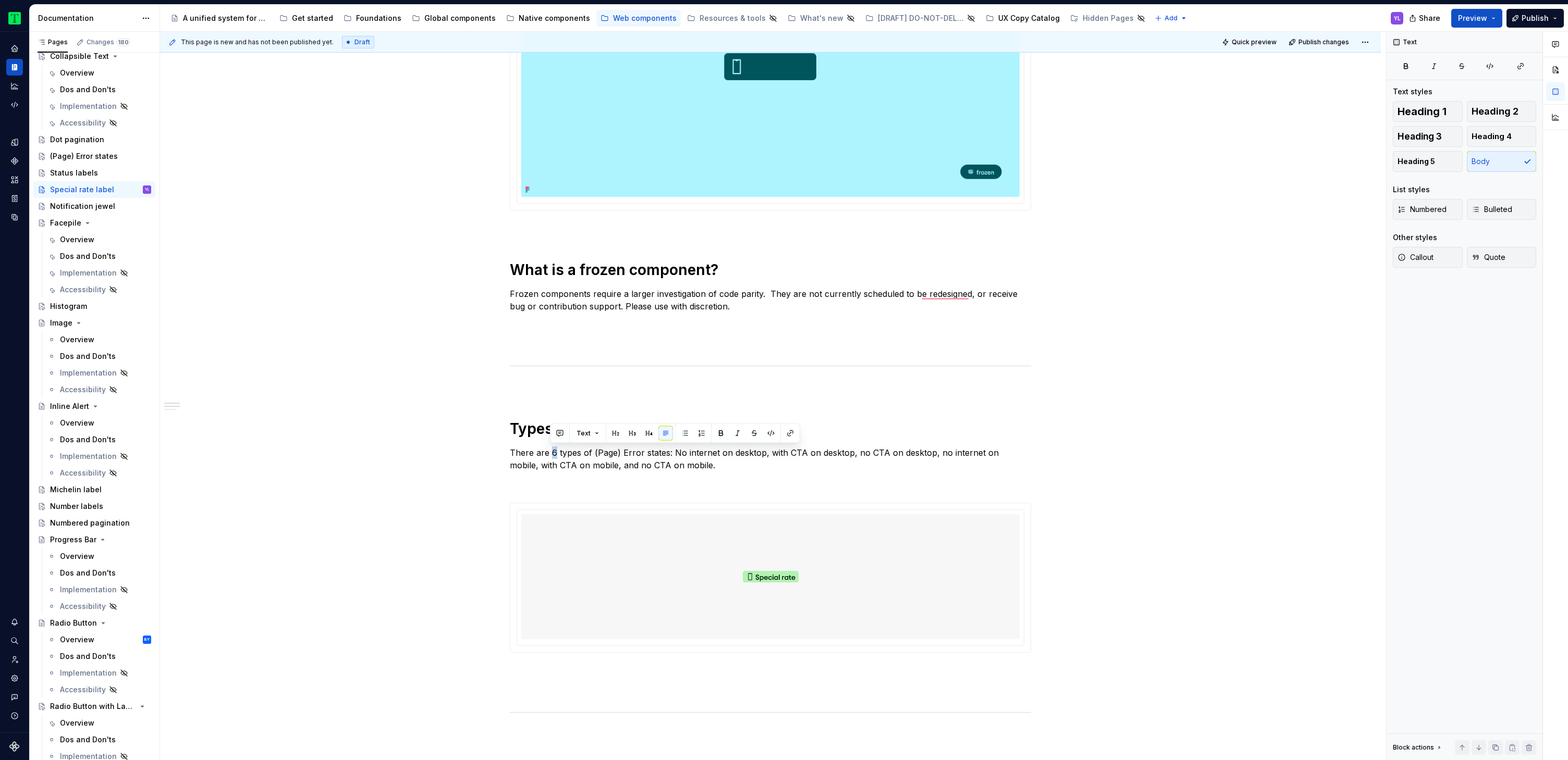
click at [530, 459] on p "There are 6 types of (Page) Error states: No internet on desktop, with CTA on d…" at bounding box center [770, 459] width 521 height 25
type textarea "*"
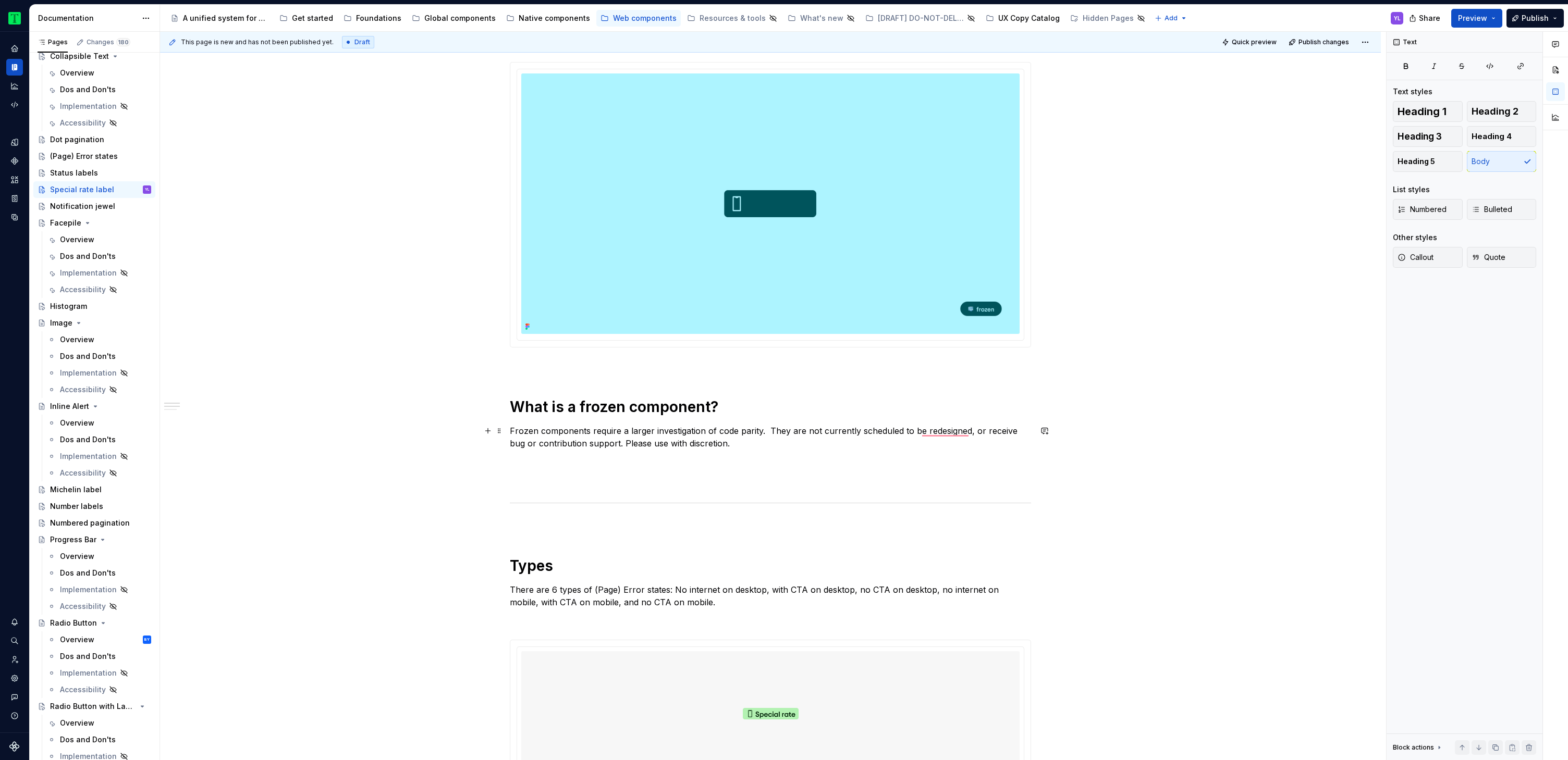
scroll to position [161, 0]
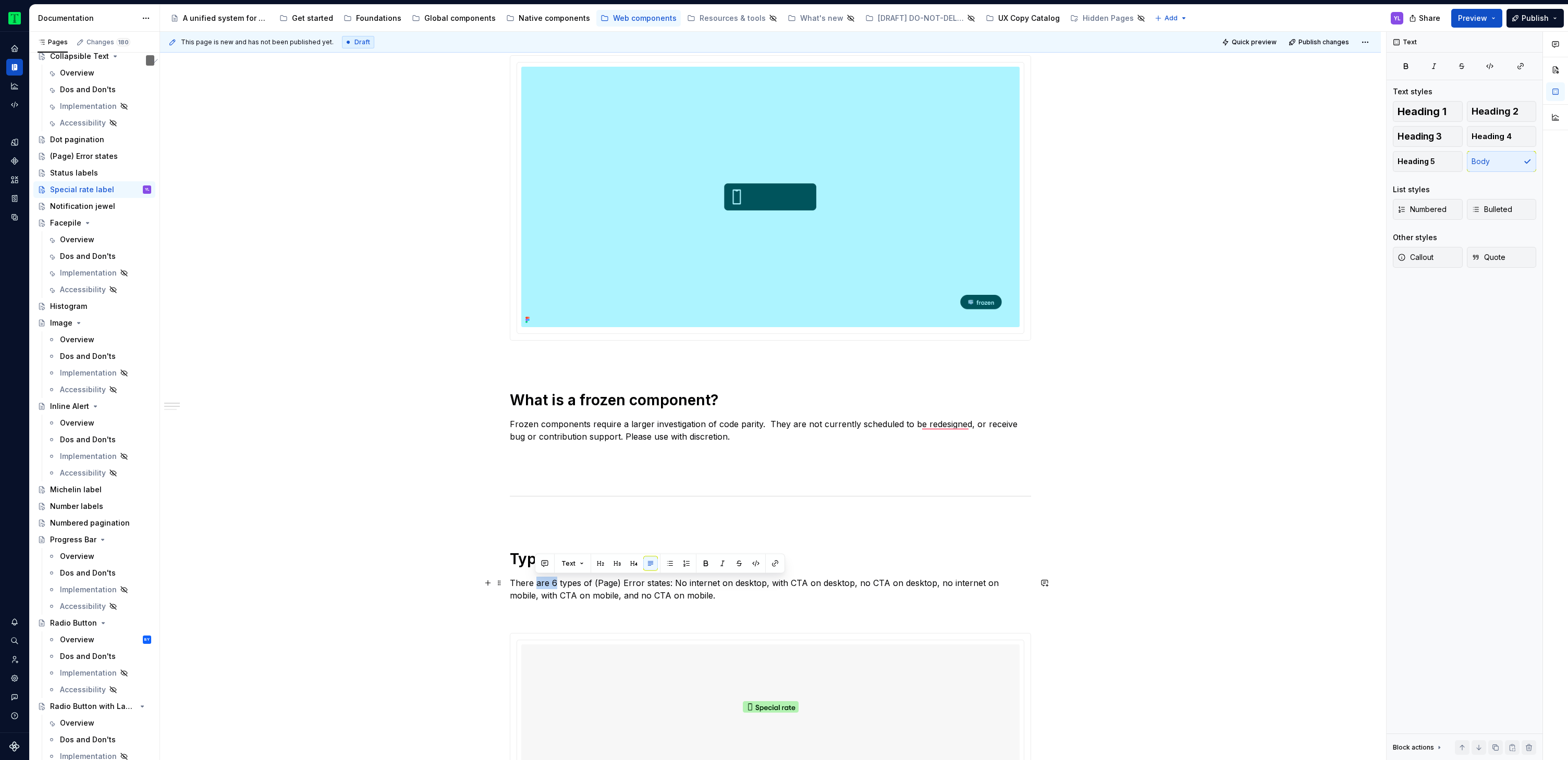
drag, startPoint x: 534, startPoint y: 581, endPoint x: 554, endPoint y: 579, distance: 20.1
click at [554, 579] on p "There are 6 types of (Page) Error states: No internet on desktop, with CTA on d…" at bounding box center [770, 589] width 521 height 25
click at [570, 582] on p "There is 1 types of (Page) Error states: No internet on desktop, with CTA on de…" at bounding box center [770, 589] width 521 height 25
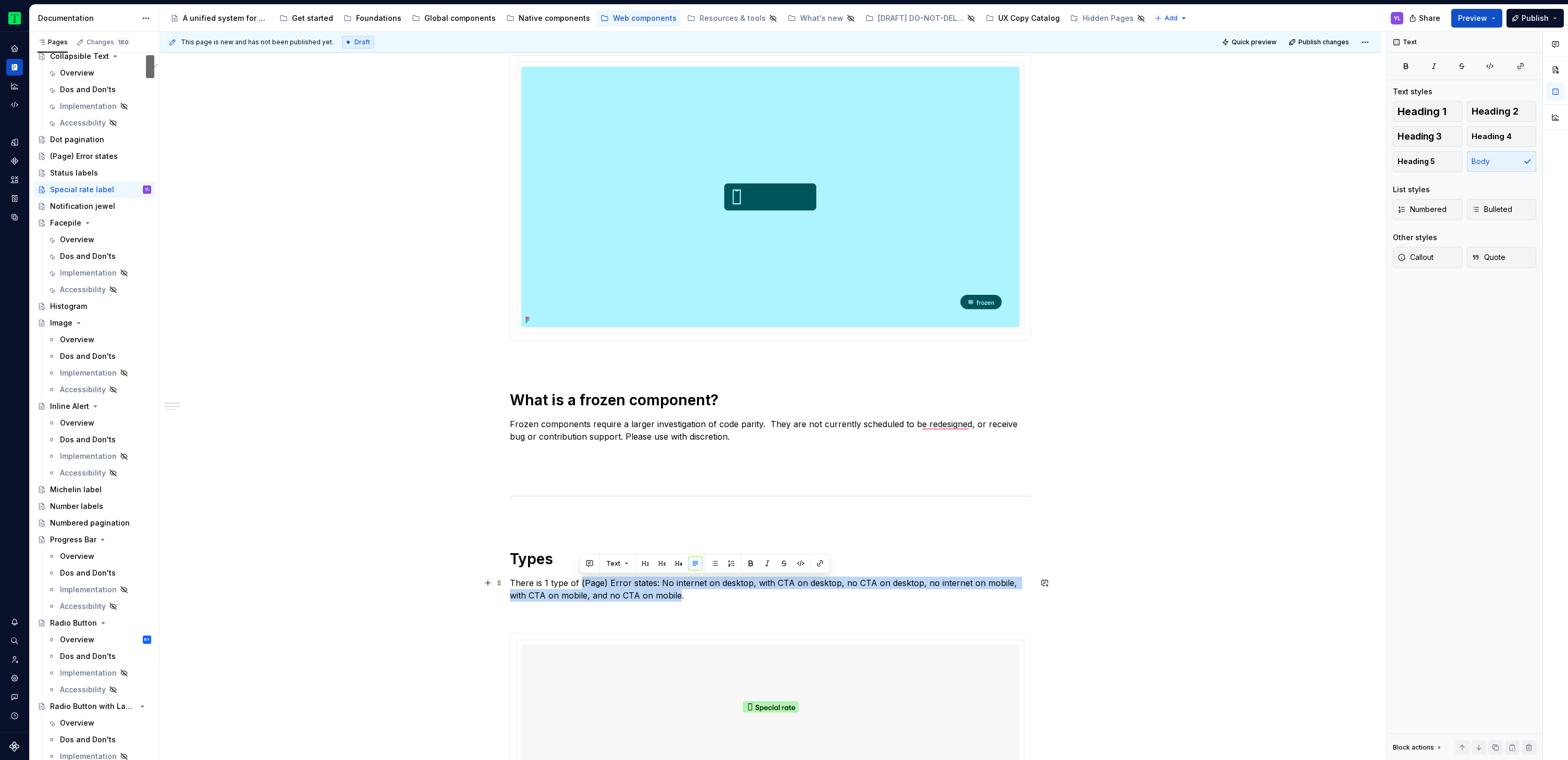
drag, startPoint x: 585, startPoint y: 583, endPoint x: 659, endPoint y: 592, distance: 74.5
click at [659, 592] on p "There is 1 type of (Page) Error states: No internet on desktop, with CTA on des…" at bounding box center [770, 589] width 521 height 25
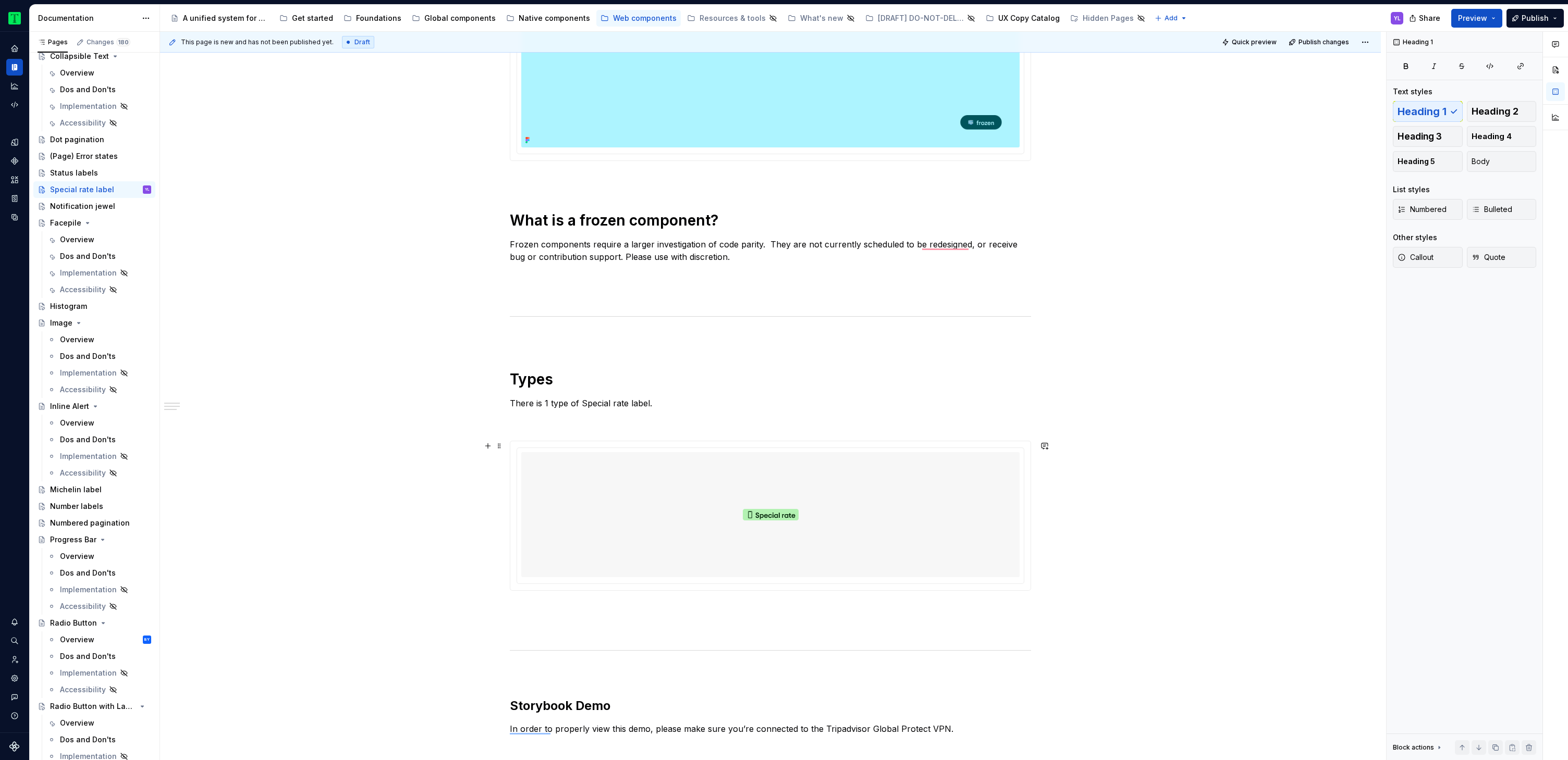
scroll to position [206, 0]
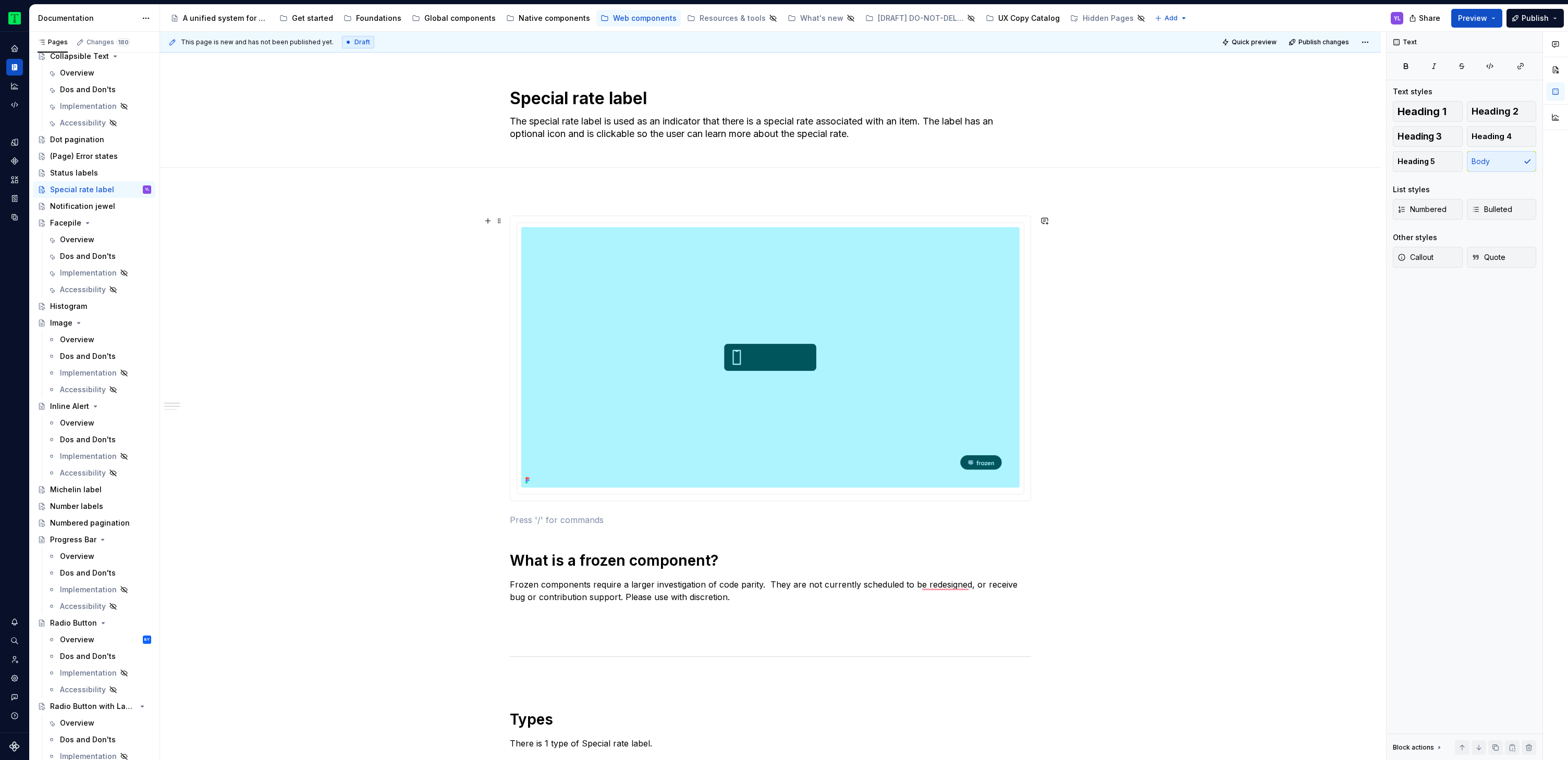
scroll to position [28, 0]
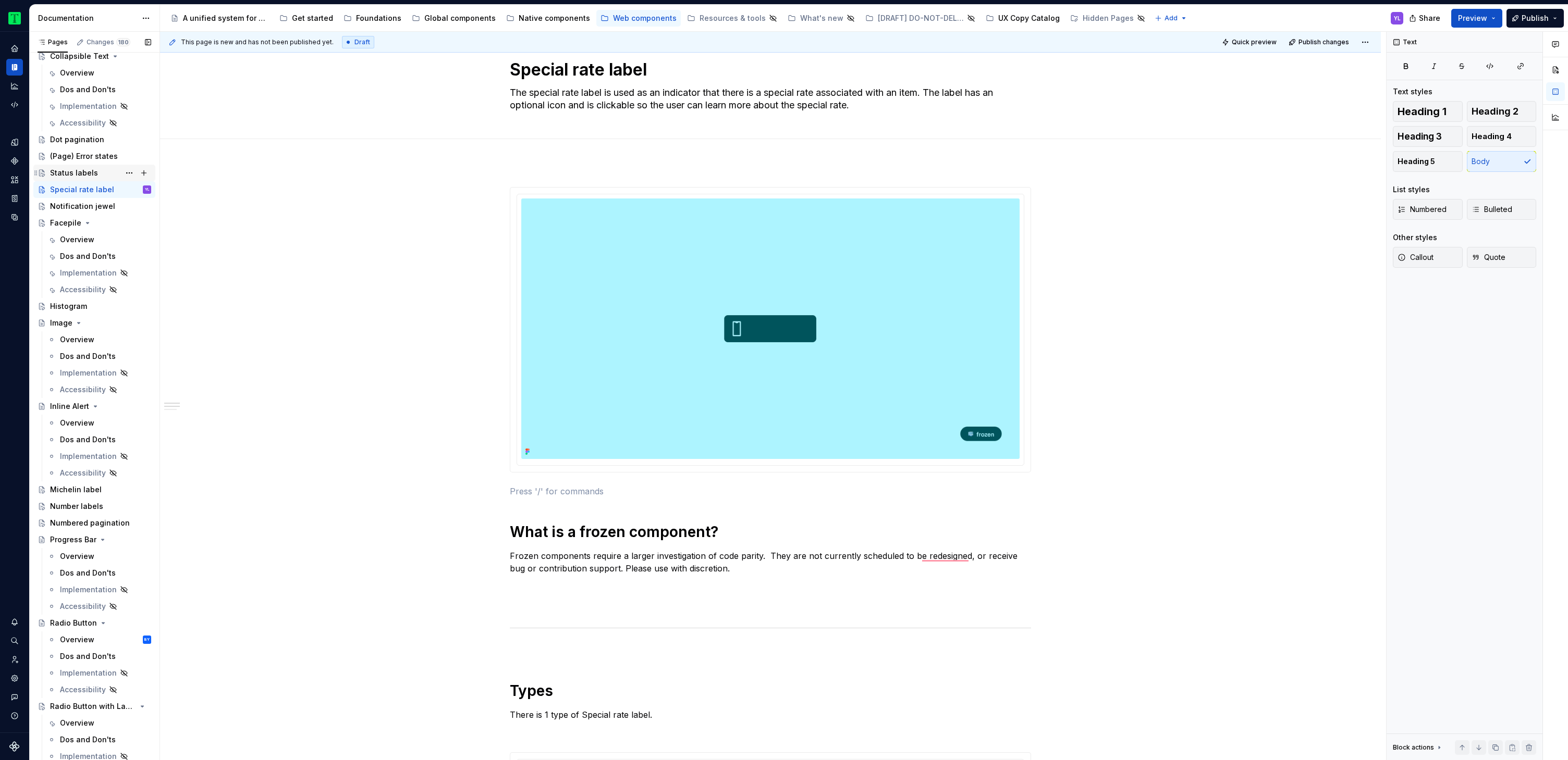
click at [53, 174] on div "Status labels" at bounding box center [74, 172] width 48 height 11
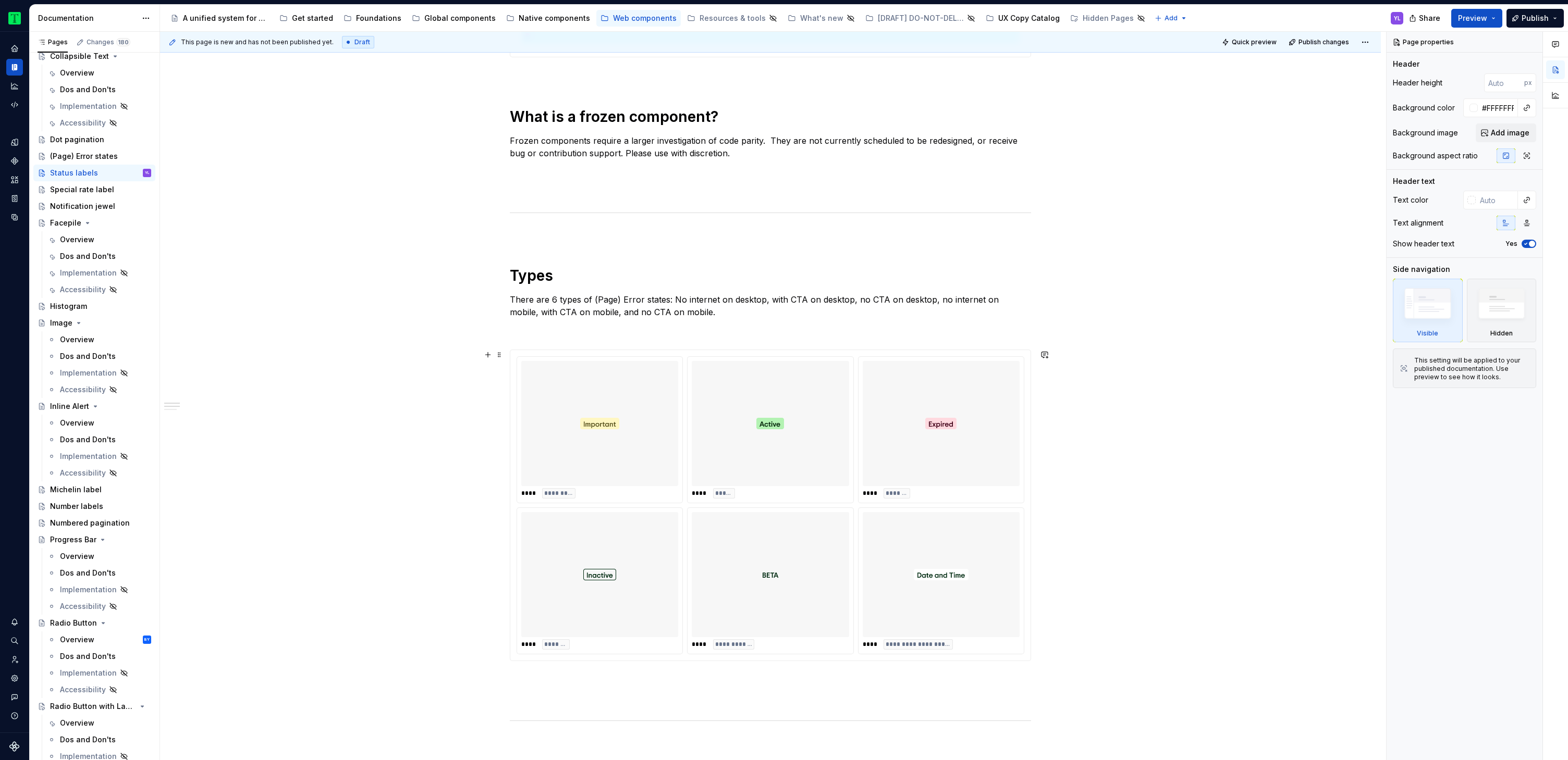
scroll to position [476, 0]
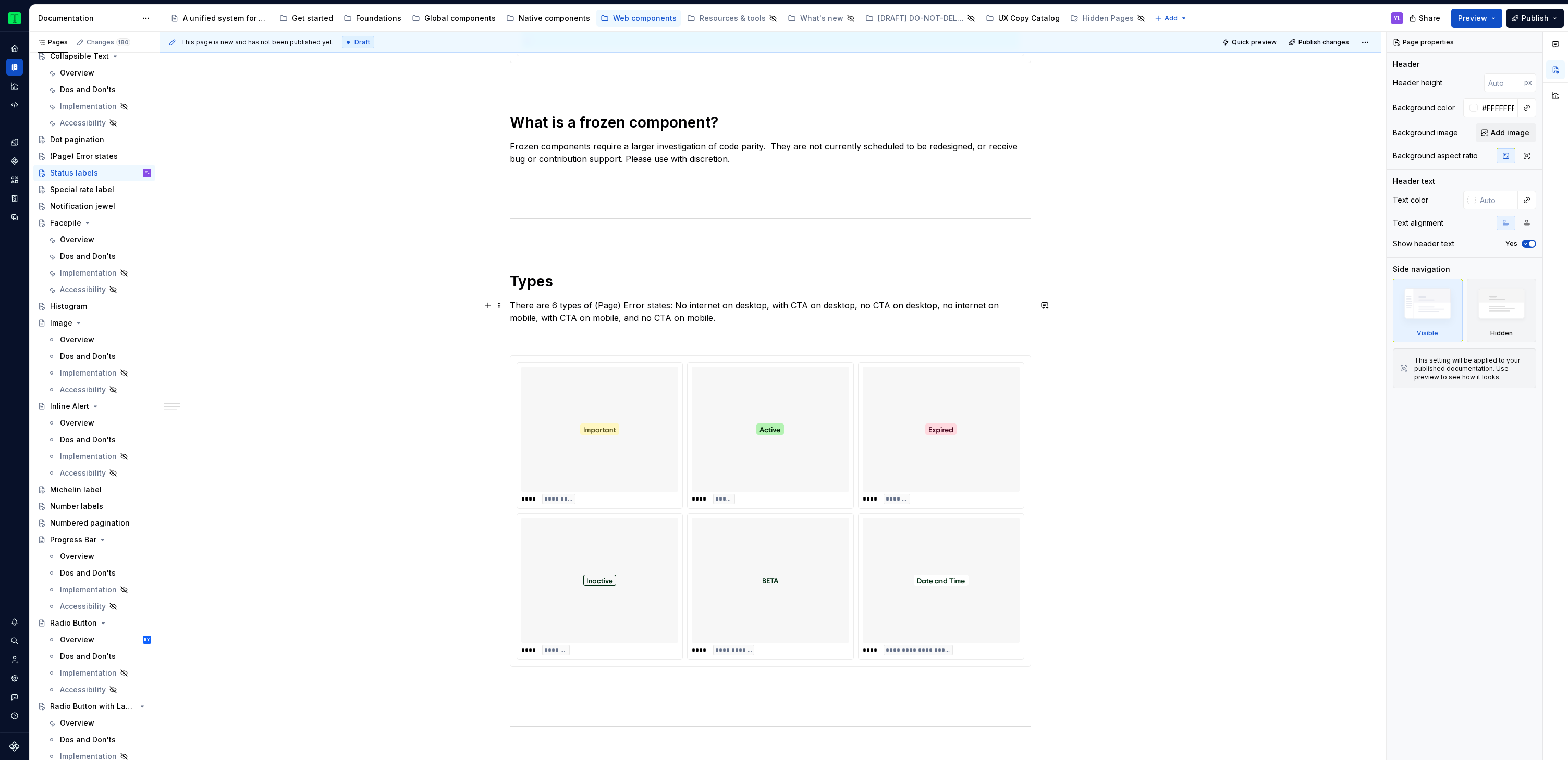
click at [592, 304] on p "There are 6 types of (Page) Error states: No internet on desktop, with CTA on d…" at bounding box center [770, 312] width 521 height 25
click at [678, 302] on p "There are 6 types of (Page) Error states: No internet on desktop, with CTA on d…" at bounding box center [770, 312] width 521 height 25
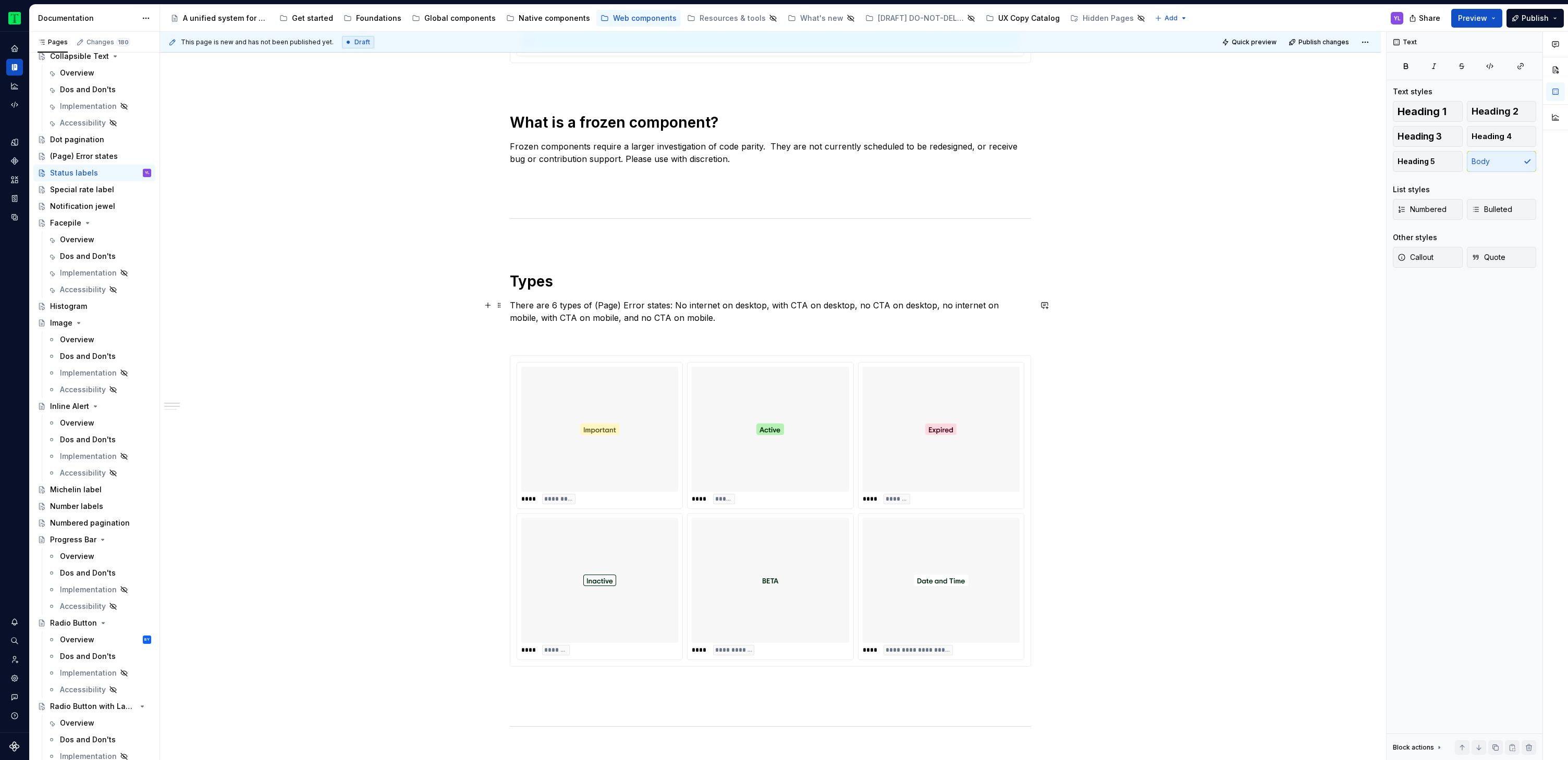
type textarea "*"
click at [605, 305] on p "There are 6 types of (Page) Error states: No internet on desktop, with CTA on d…" at bounding box center [770, 312] width 521 height 25
click at [596, 305] on p "There are 6 types of (Page) Error states: No internet on desktop, with CTA on d…" at bounding box center [770, 312] width 521 height 25
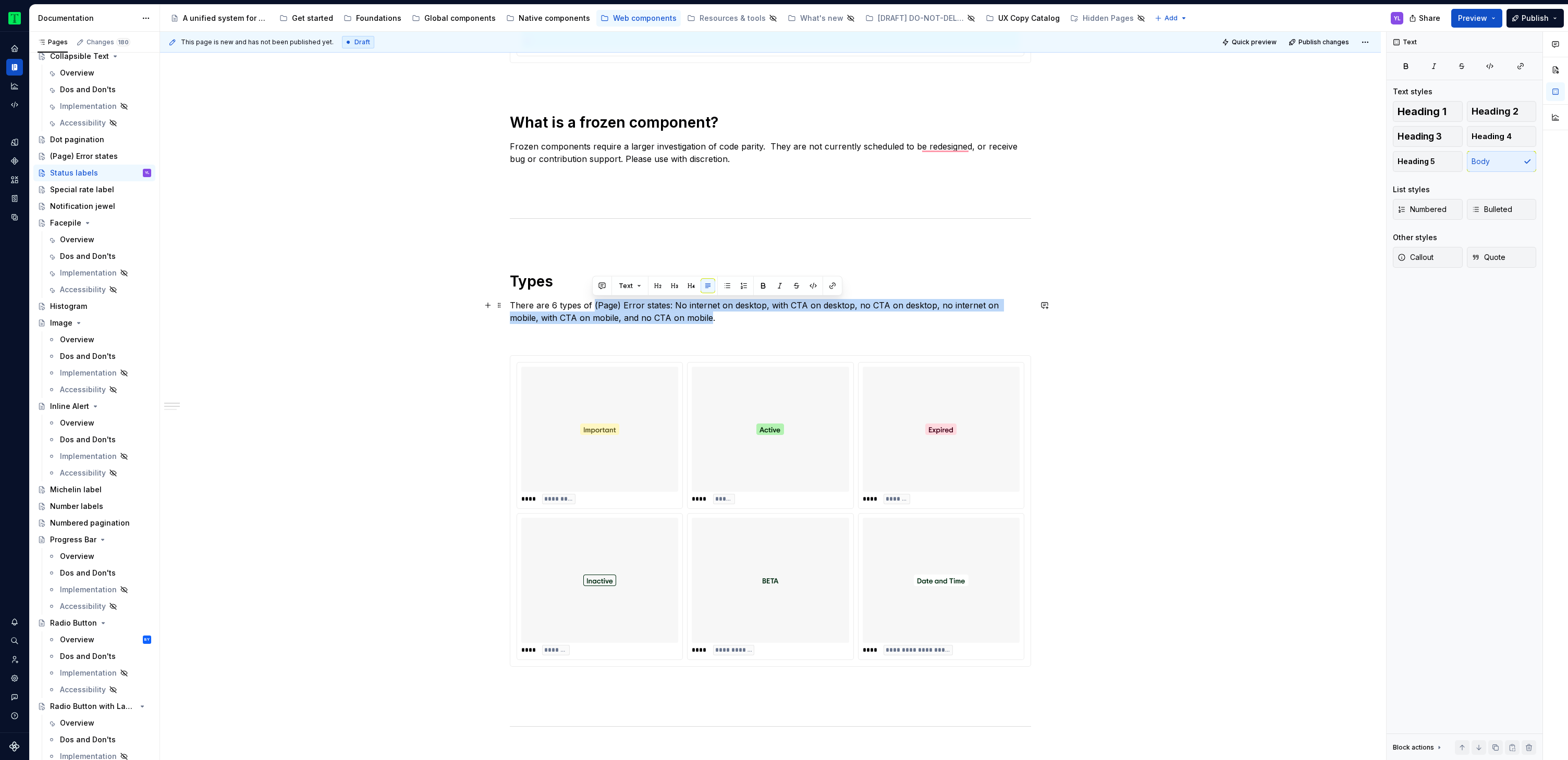
drag, startPoint x: 593, startPoint y: 305, endPoint x: 677, endPoint y: 317, distance: 84.9
click at [677, 317] on p "There are 6 types of (Page) Error states: No internet on desktop, with CTA on d…" at bounding box center [770, 312] width 521 height 25
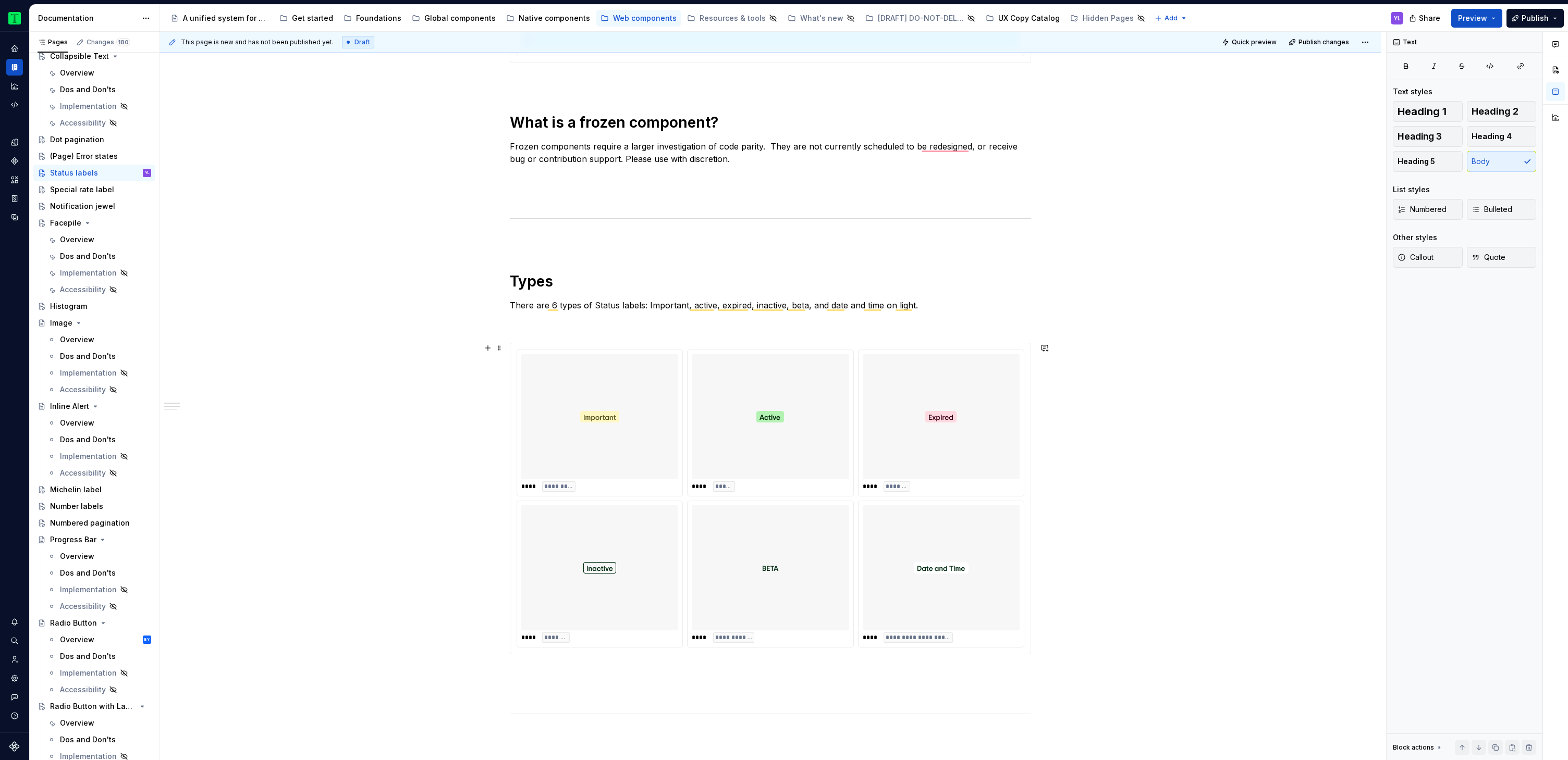
click at [1210, 439] on div "**********" at bounding box center [770, 627] width 1220 height 1748
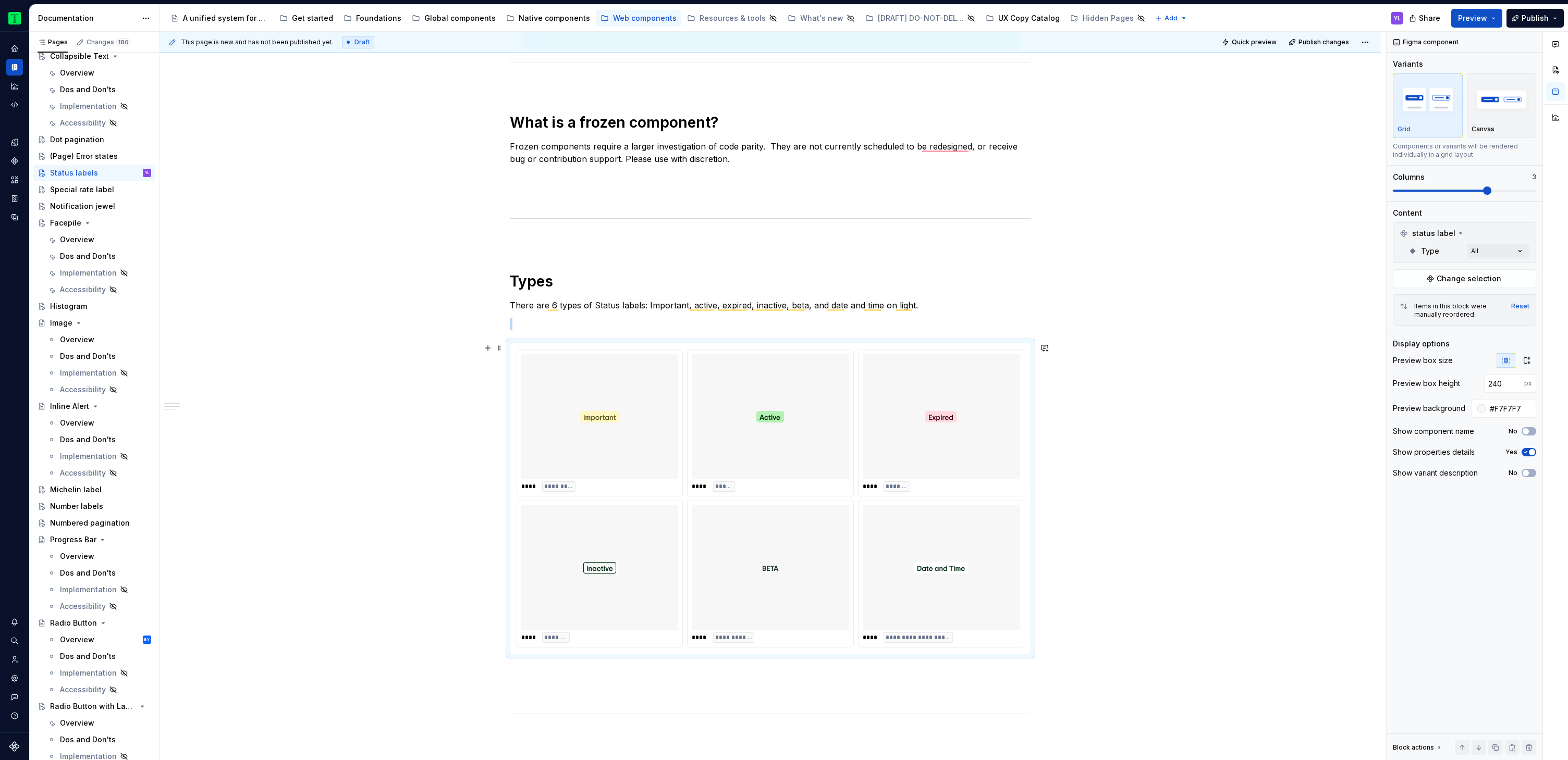
click at [1213, 438] on div "**********" at bounding box center [770, 627] width 1220 height 1748
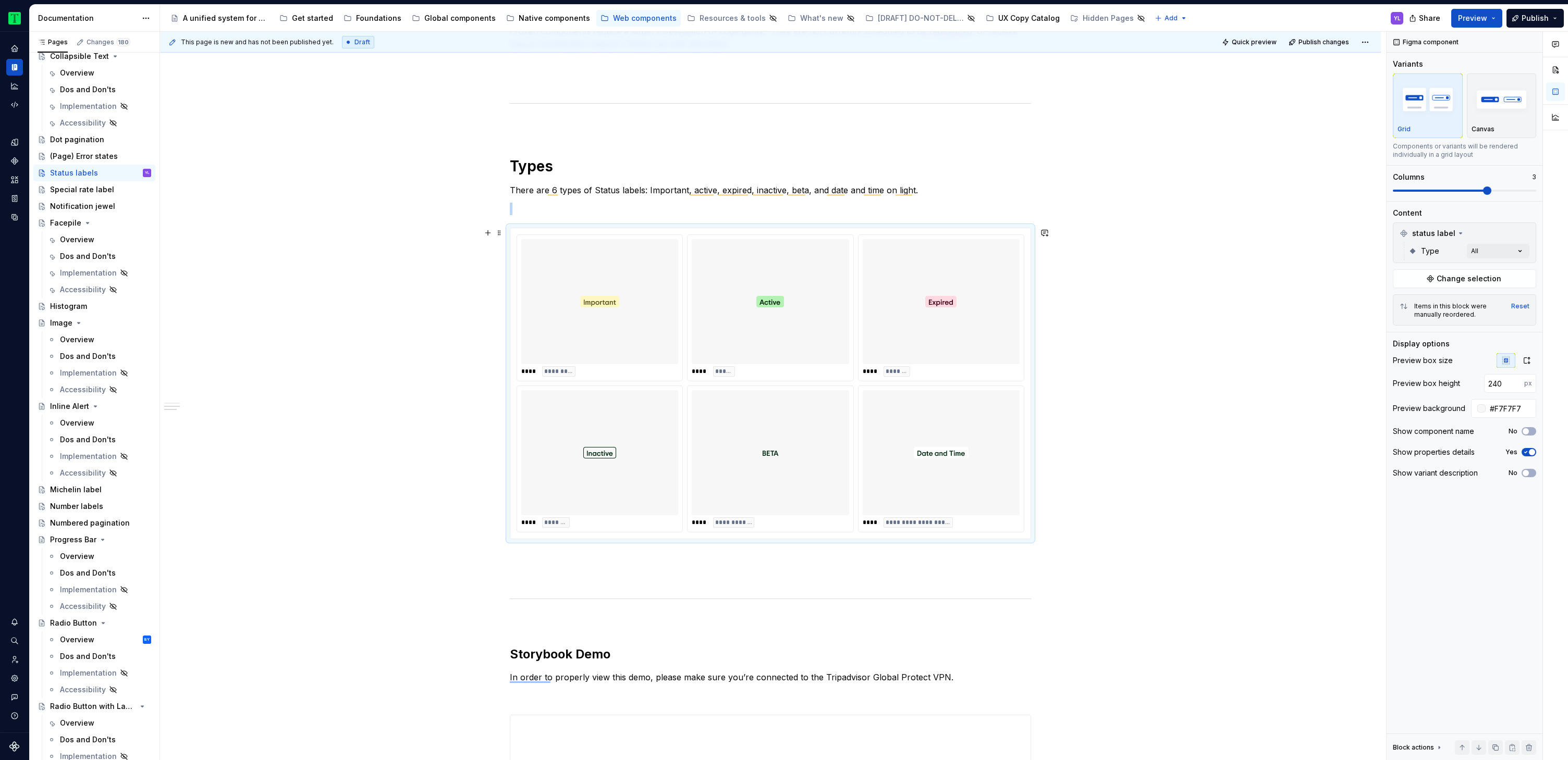
scroll to position [407, 0]
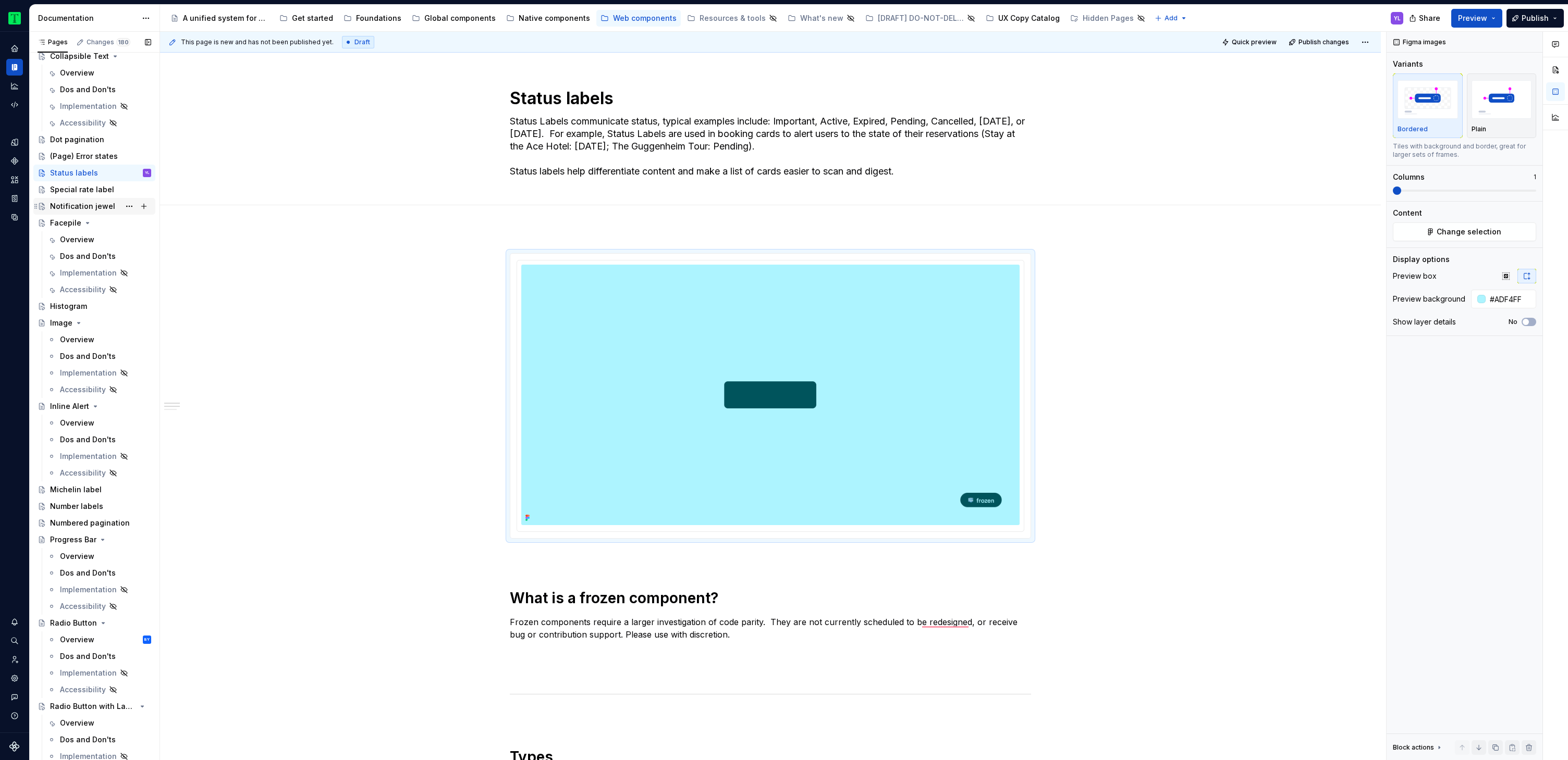
click at [93, 212] on div "Notification jewel" at bounding box center [100, 207] width 101 height 15
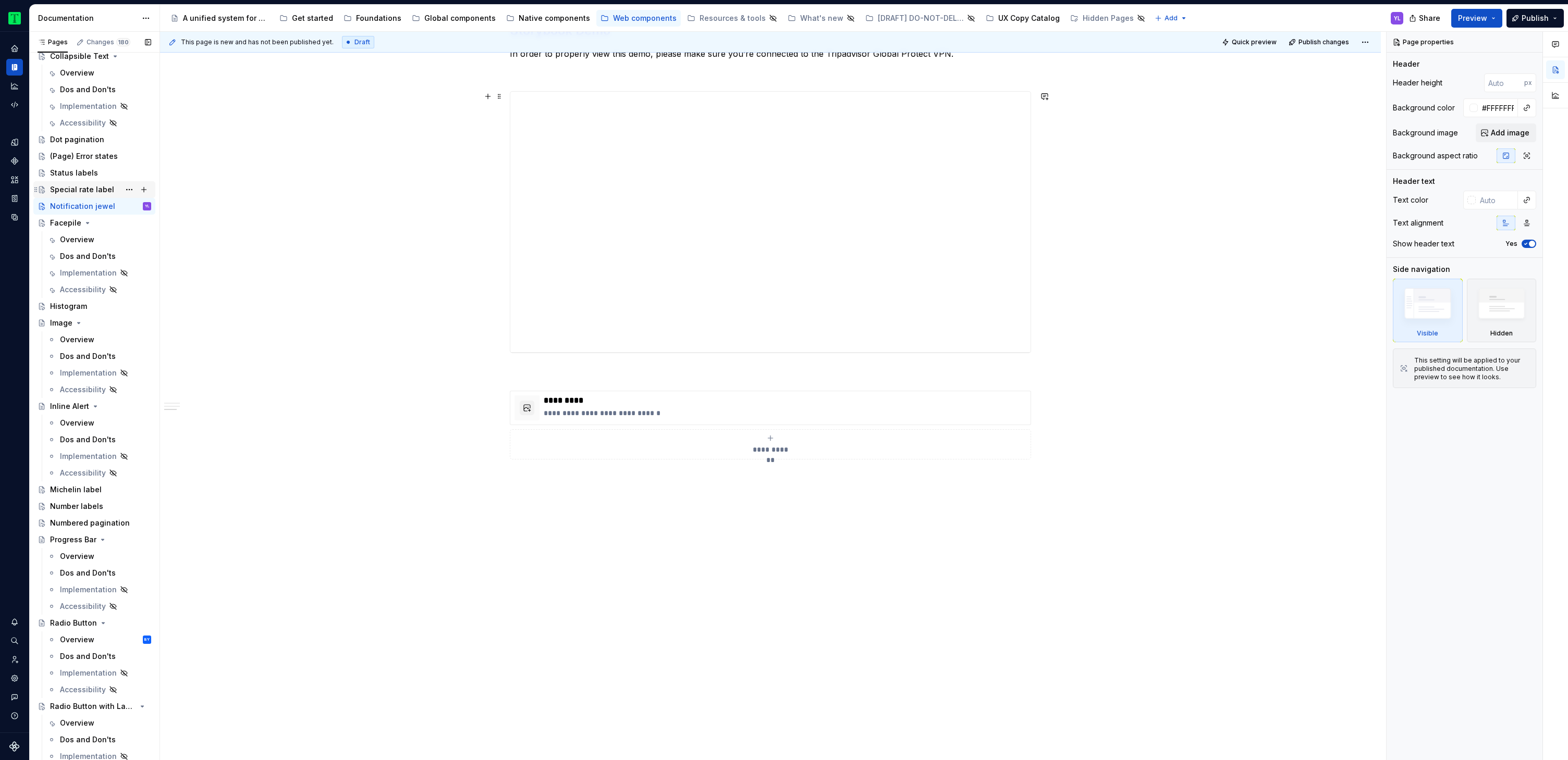
click at [109, 207] on div "Notification jewel" at bounding box center [83, 206] width 65 height 11
click at [98, 208] on div "Notification jewel" at bounding box center [83, 206] width 65 height 11
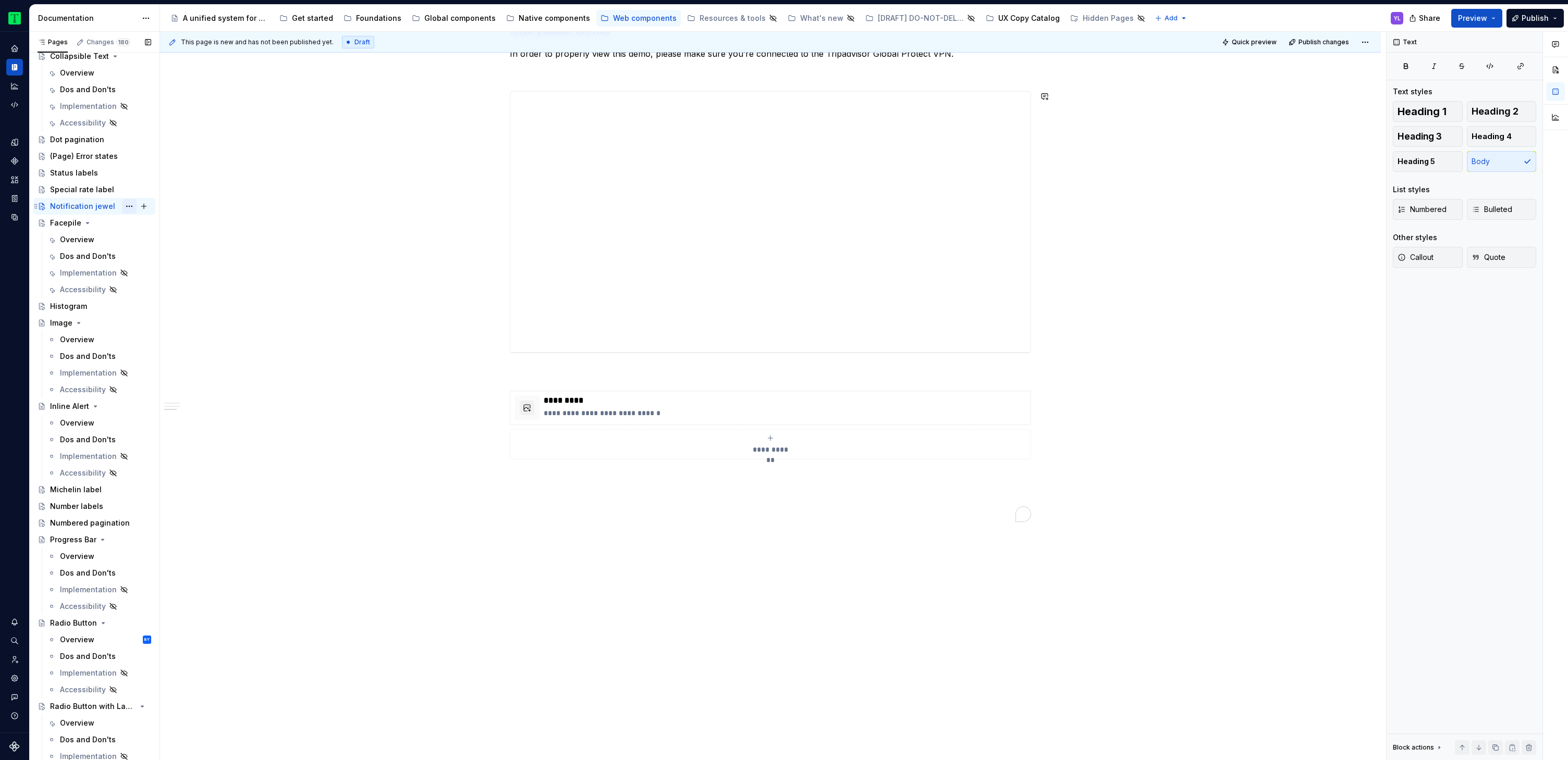
click at [127, 206] on button "Page tree" at bounding box center [129, 207] width 15 height 15
click at [156, 243] on div "Duplicate page" at bounding box center [187, 241] width 103 height 11
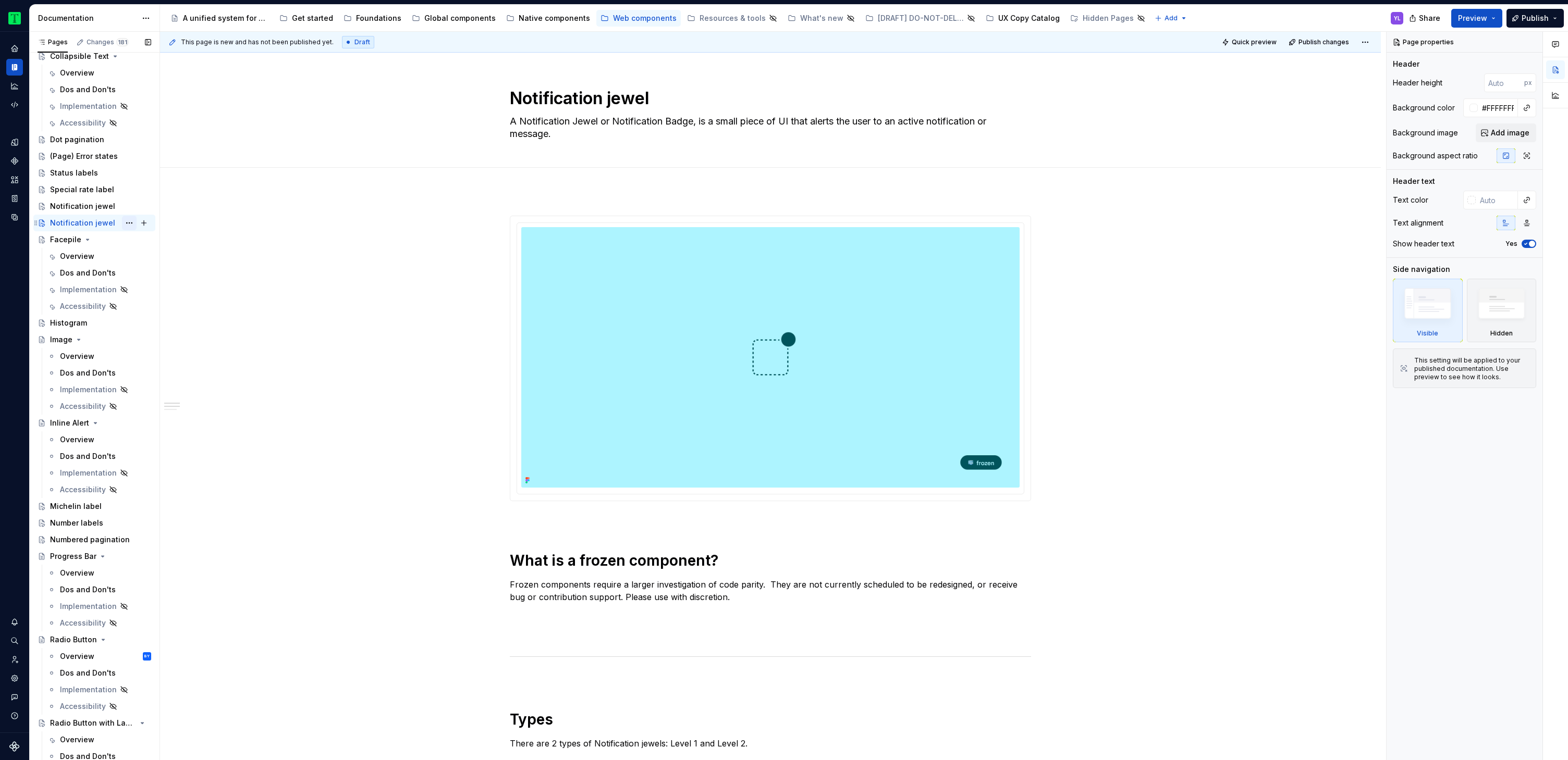
click at [124, 223] on button "Page tree" at bounding box center [129, 223] width 15 height 15
type textarea "*"
click at [145, 242] on div "Rename page" at bounding box center [187, 241] width 103 height 11
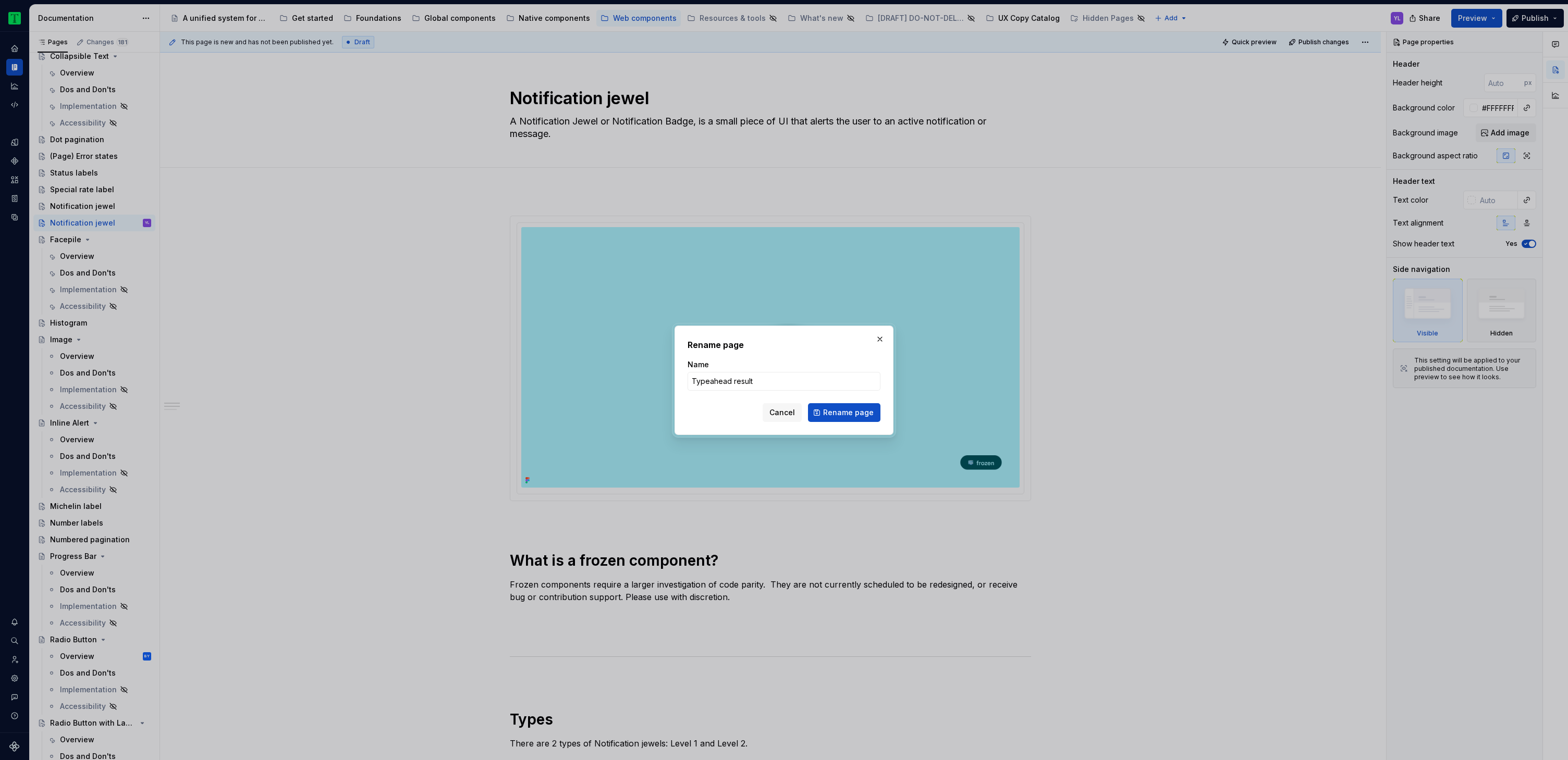
type input "Typeahead result"
type textarea "*"
click at [785, 378] on input "Typeahead result" at bounding box center [784, 381] width 193 height 19
type input "Typeahead results"
click at [838, 415] on span "Rename page" at bounding box center [848, 412] width 51 height 11
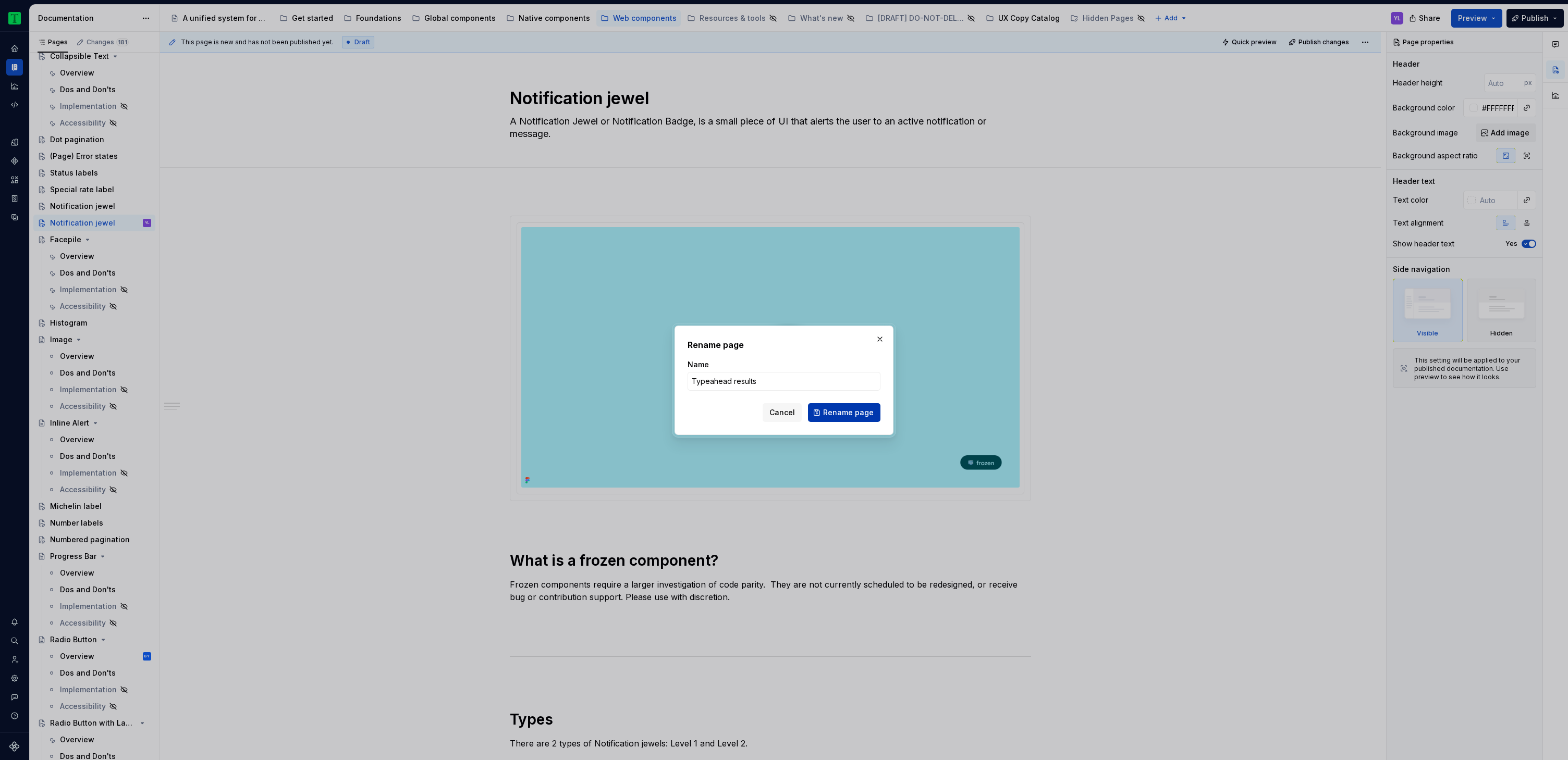
type textarea "*"
type textarea "Typeahead results"
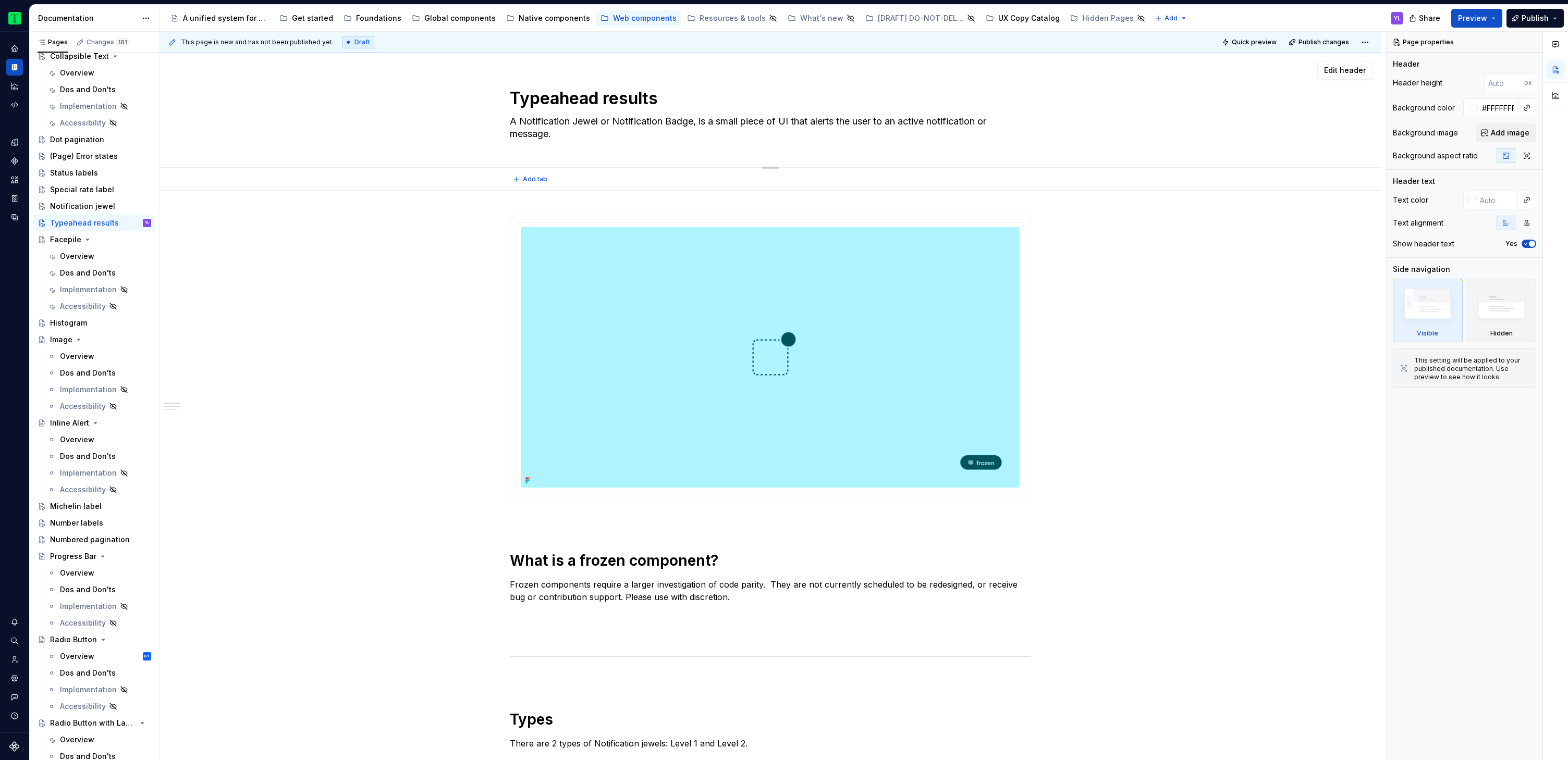
click at [692, 123] on textarea "A Notification Jewel or Notification Badge, is a small piece of UI that alerts …" at bounding box center [768, 128] width 521 height 29
type textarea "*"
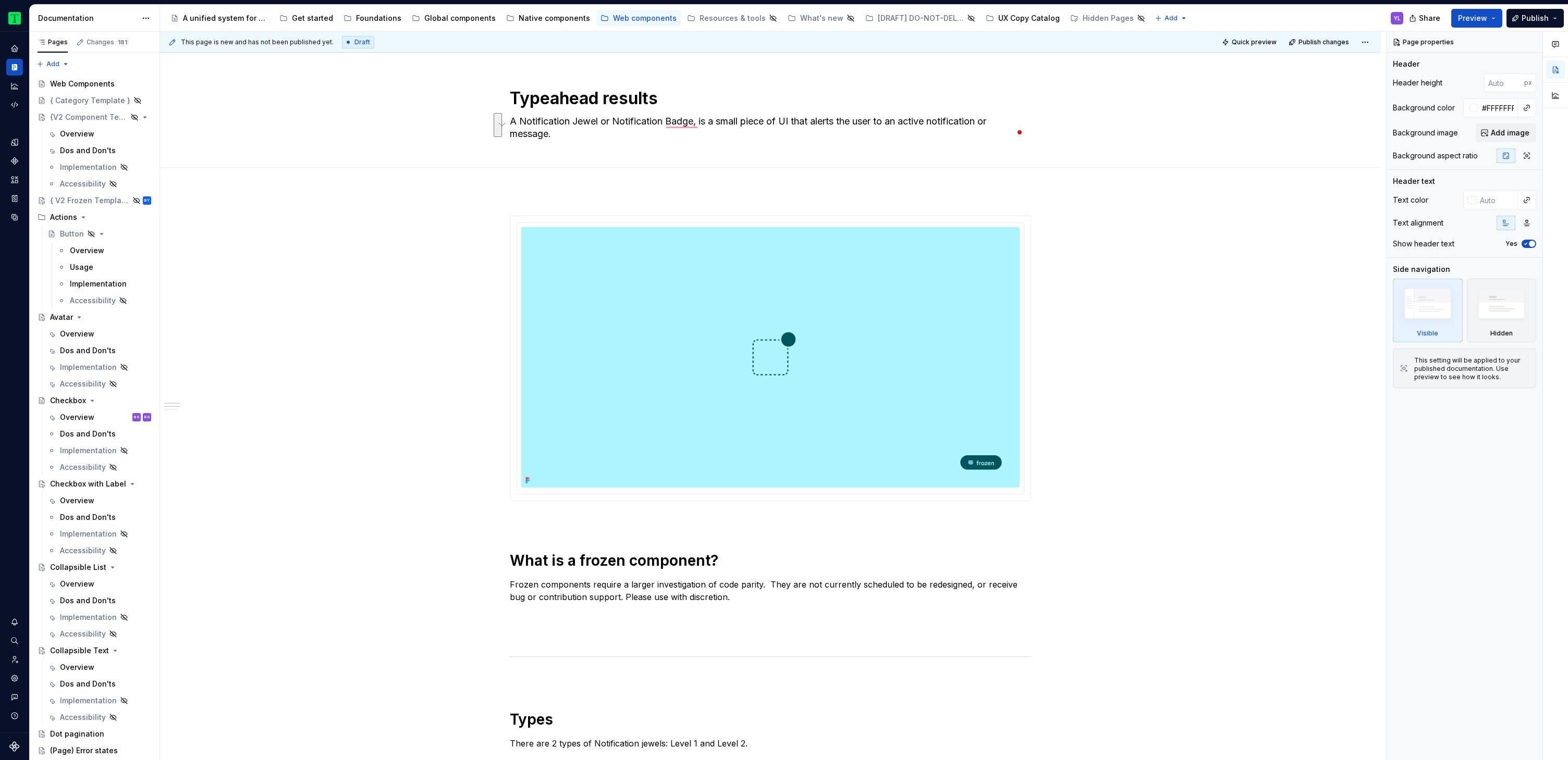
scroll to position [594, 0]
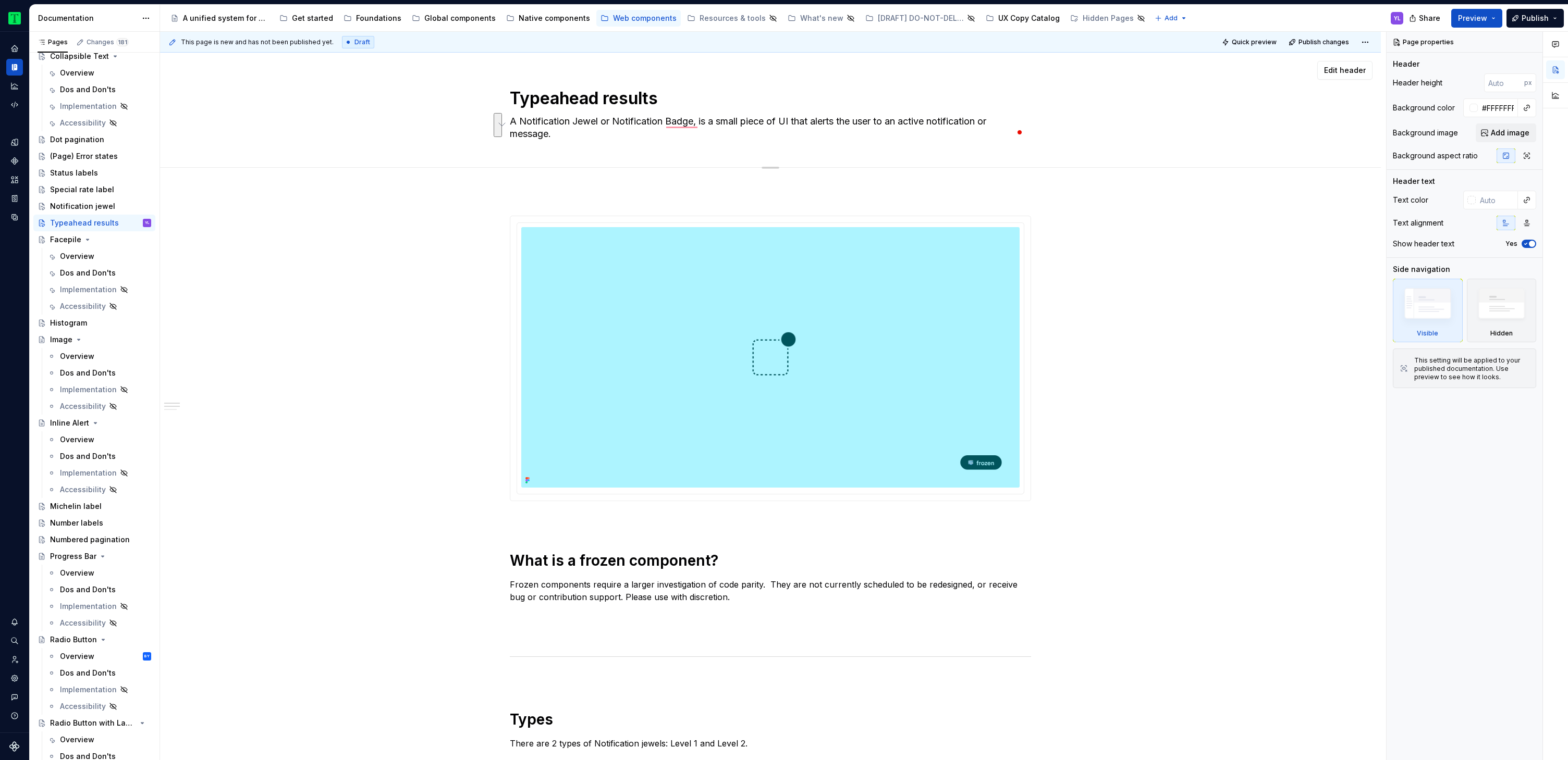
type textarea "*"
click at [961, 122] on textarea "A Notification Jewel or Notification Badge, is a small piece of UI that alerts …" at bounding box center [768, 128] width 521 height 29
paste textarea "Typeahead results are interactive pieces of UI that contain content that is cre…"
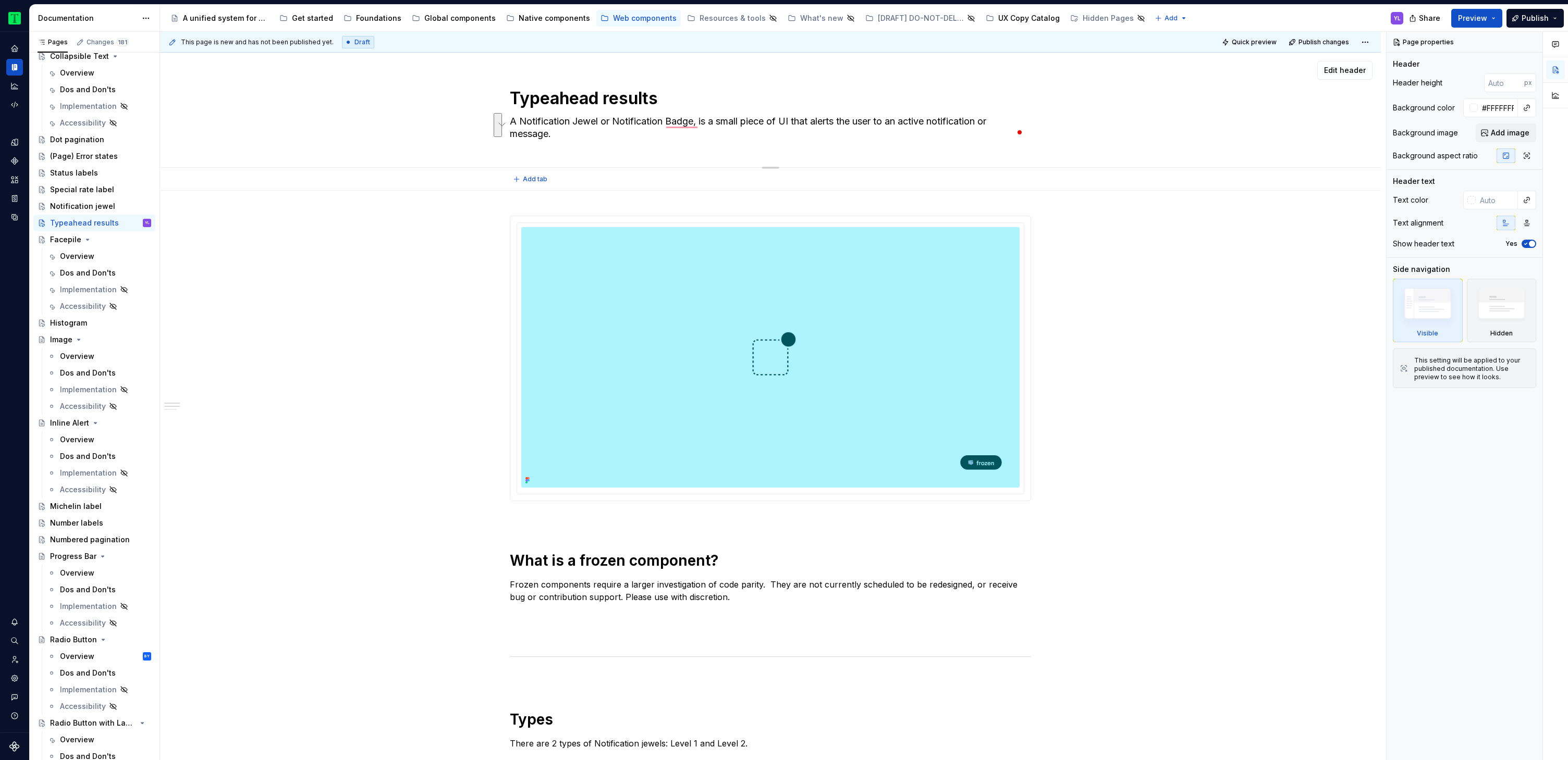
type textarea "Typeahead results are interactive pieces of UI that contain content that is cre…"
type textarea "*"
type textarea "Typeahead results are interactive pieces of UI that contain content that is cre…"
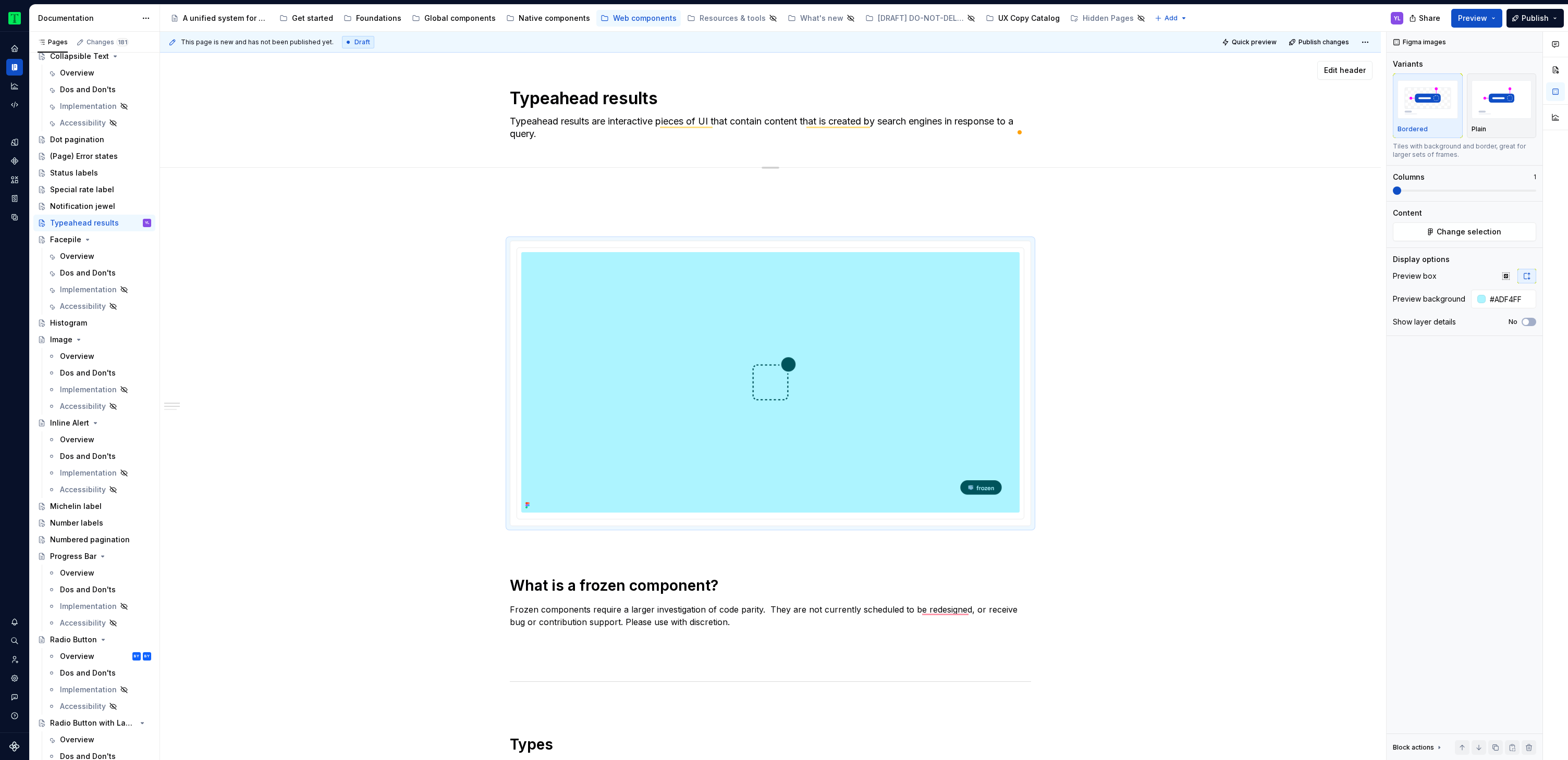
type textarea "*"
